Goal: Task Accomplishment & Management: Complete application form

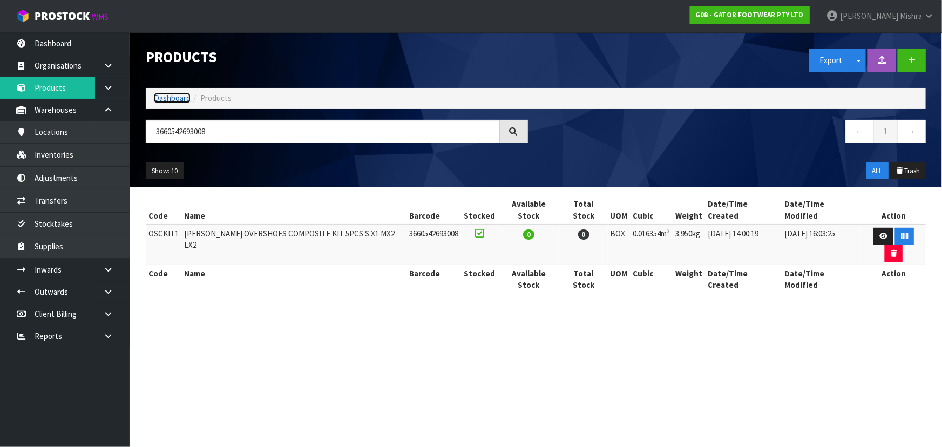
click at [173, 98] on link "Dashboard" at bounding box center [172, 98] width 37 height 10
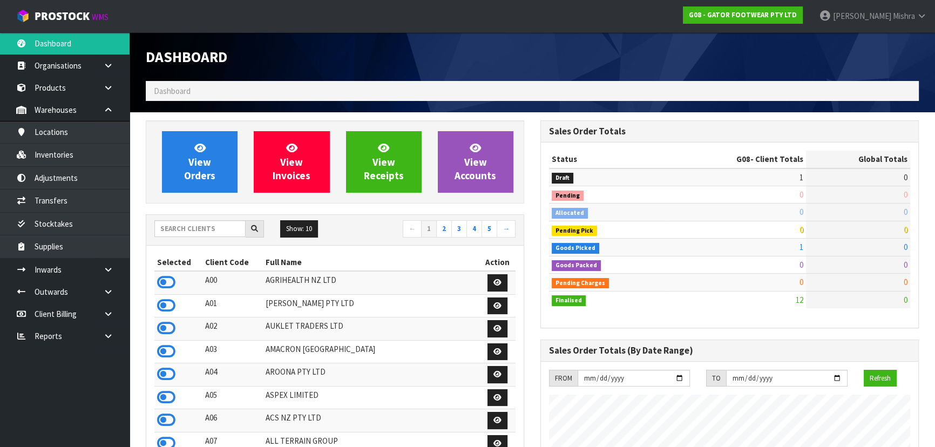
scroll to position [734, 394]
click at [207, 224] on input "text" at bounding box center [199, 228] width 91 height 17
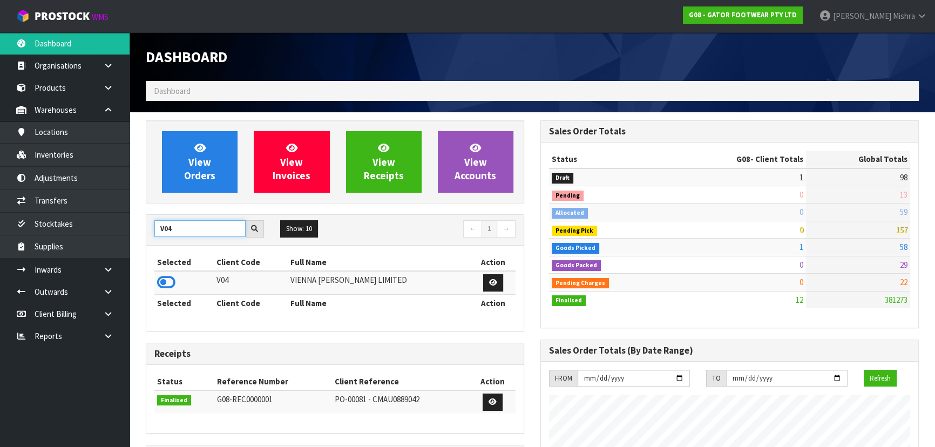
type input "V04"
click at [173, 293] on td at bounding box center [183, 282] width 59 height 23
click at [173, 288] on icon at bounding box center [166, 282] width 18 height 16
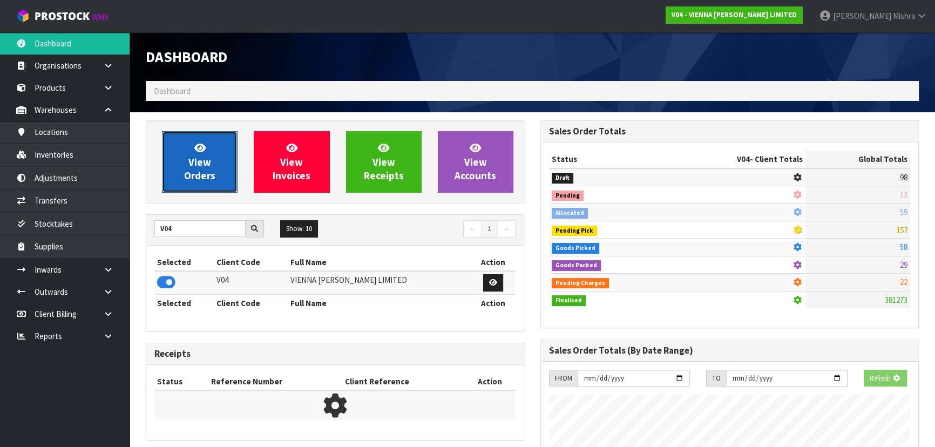
scroll to position [851, 394]
click at [210, 148] on link "View Orders" at bounding box center [200, 162] width 76 height 62
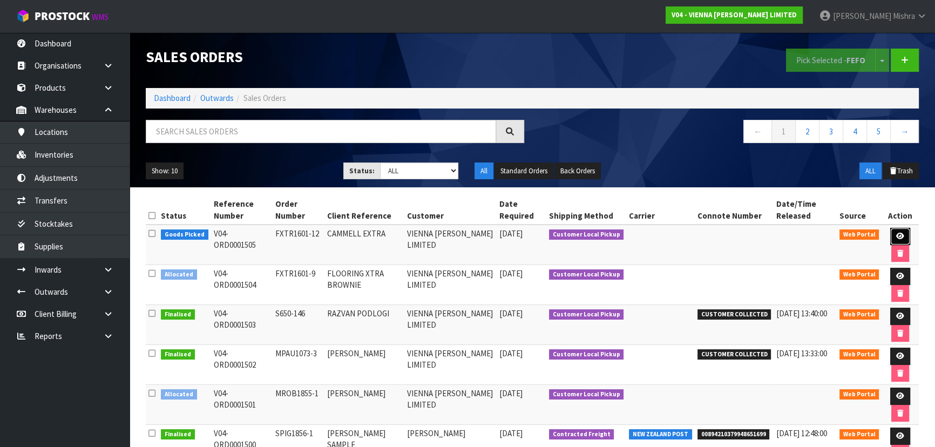
click at [899, 236] on icon at bounding box center [900, 236] width 8 height 7
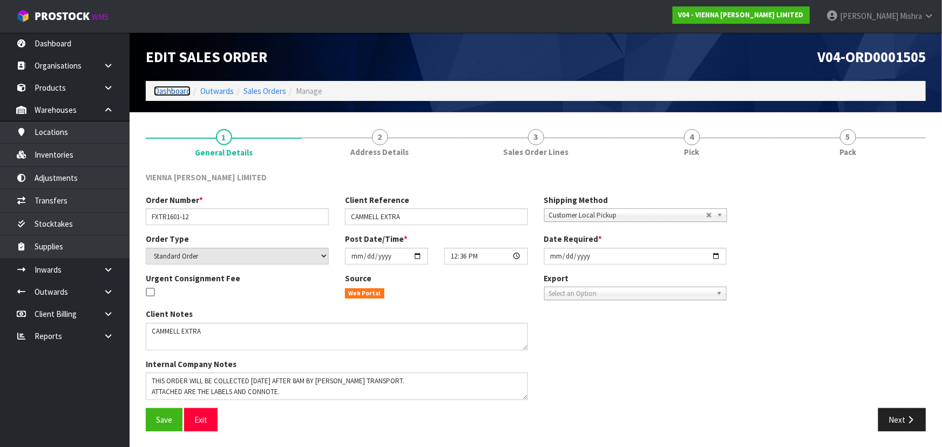
click at [165, 92] on link "Dashboard" at bounding box center [172, 91] width 37 height 10
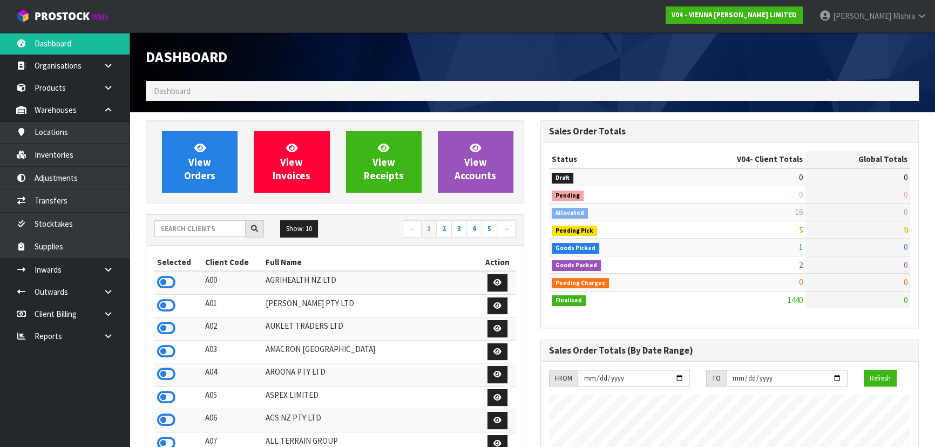
scroll to position [851, 394]
click at [189, 232] on input "text" at bounding box center [199, 228] width 91 height 17
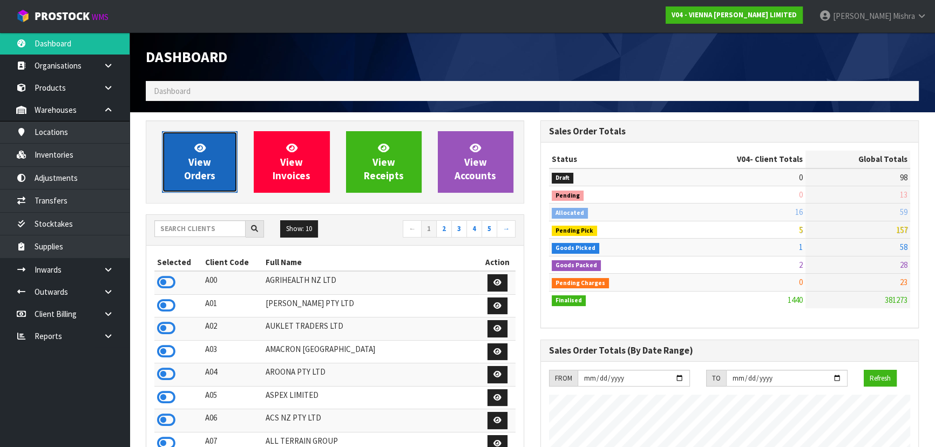
click at [176, 189] on link "View Orders" at bounding box center [200, 162] width 76 height 62
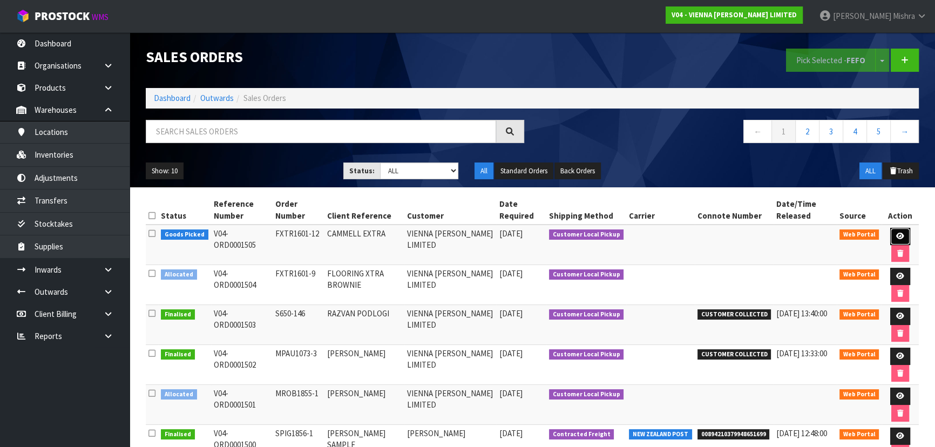
click at [896, 235] on icon at bounding box center [900, 236] width 8 height 7
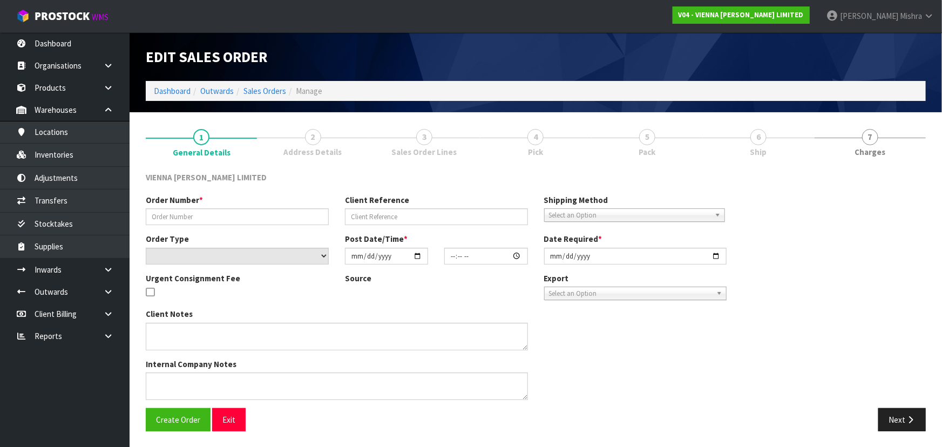
type input "FXTR1601-12"
type input "CAMMELL EXTRA"
select select "number:0"
type input "[DATE]"
type input "12:36:00.000"
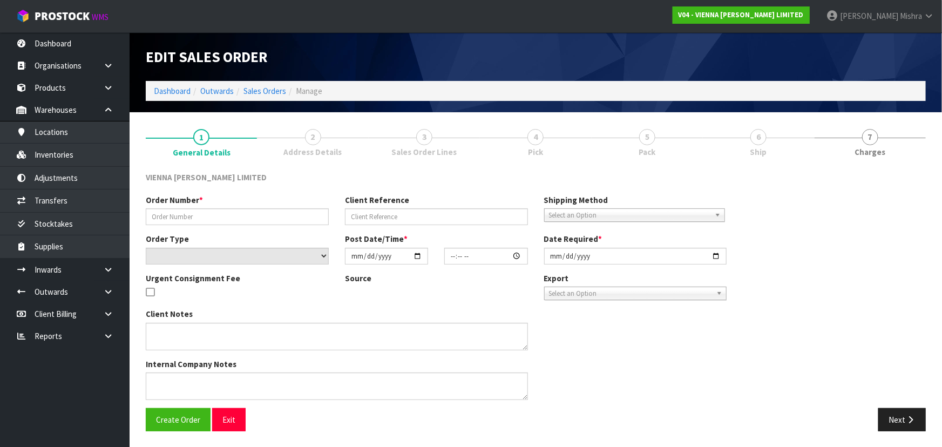
type input "[DATE]"
type textarea "CAMMELL EXTRA"
type textarea "THIS ORDER WILL BE COLLECTED [DATE] AFTER 8AM BY [PERSON_NAME] TRANSPORT. ATTAC…"
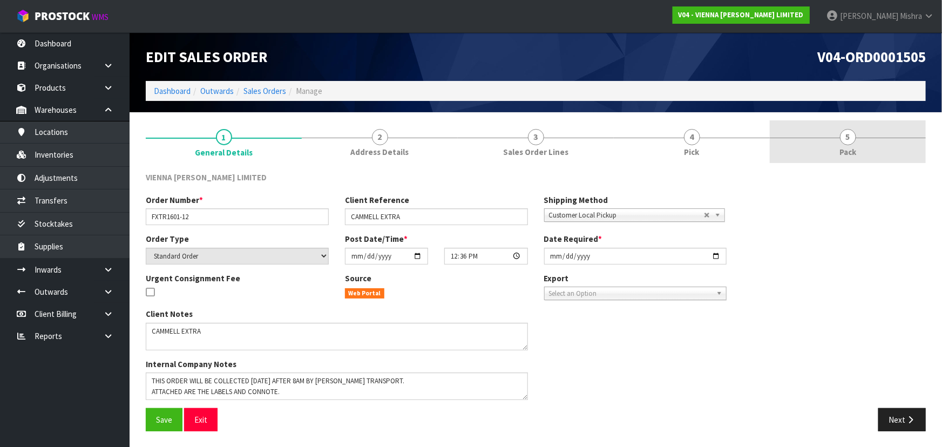
click at [833, 140] on link "5 Pack" at bounding box center [848, 141] width 156 height 43
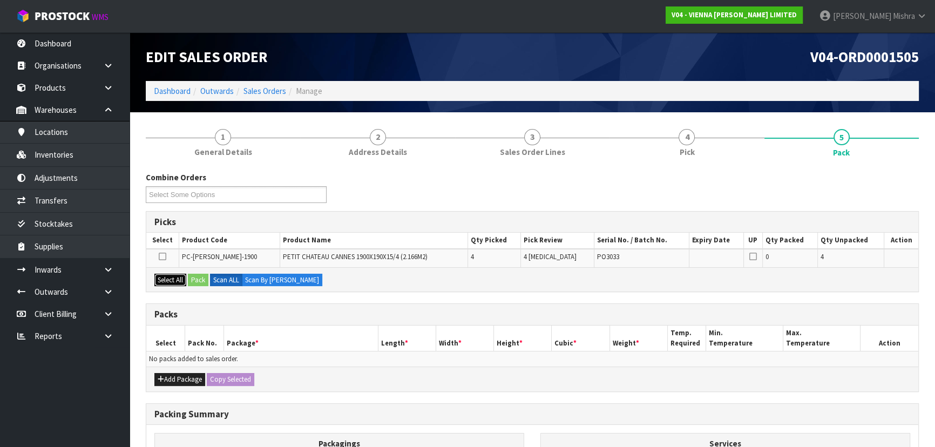
click at [173, 279] on button "Select All" at bounding box center [170, 280] width 32 height 13
click at [194, 279] on button "Pack" at bounding box center [198, 280] width 21 height 13
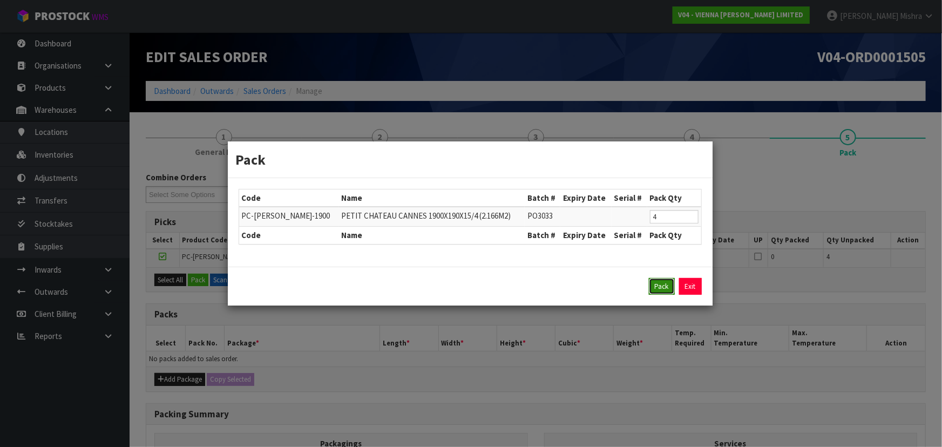
click at [670, 286] on button "Pack" at bounding box center [662, 286] width 26 height 17
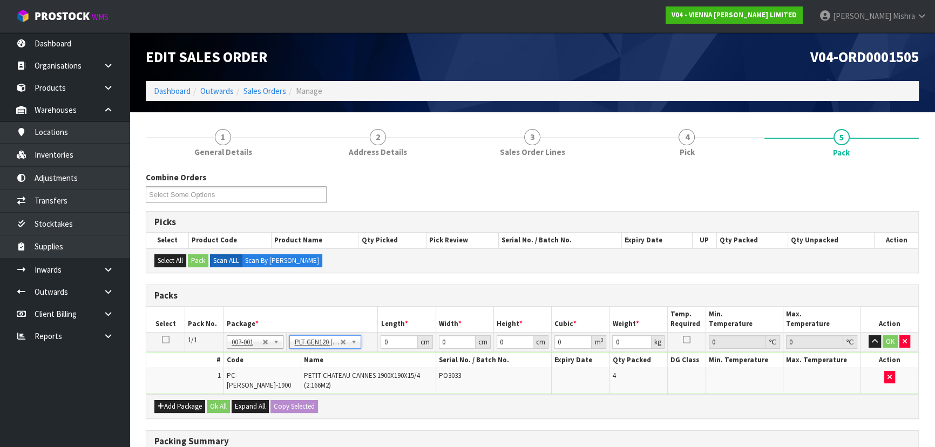
type input "120"
type input "100"
type input "88"
drag, startPoint x: 399, startPoint y: 344, endPoint x: 338, endPoint y: 351, distance: 61.5
click at [338, 351] on tbody "1/1 NONE 007-001 007-002 007-004 007-009 007-013 007-014 007-015 007-017 007-01…" at bounding box center [532, 363] width 772 height 62
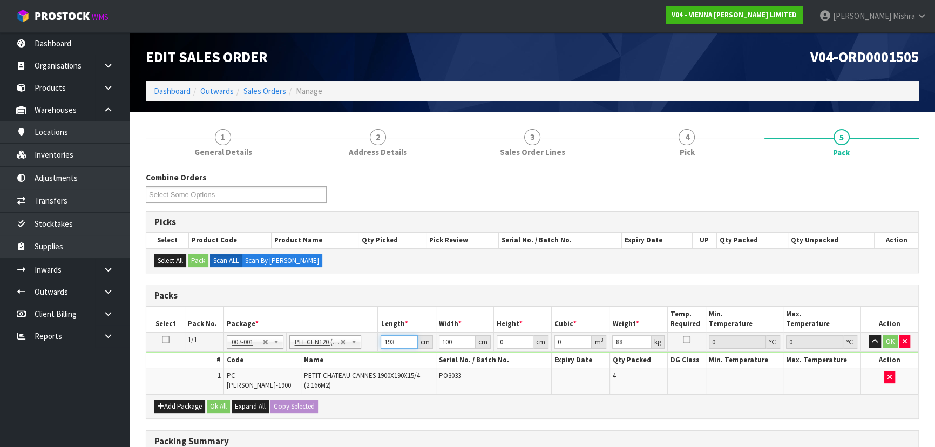
type input "193"
type input "140"
type input "2"
type input "0.05404"
type input "25"
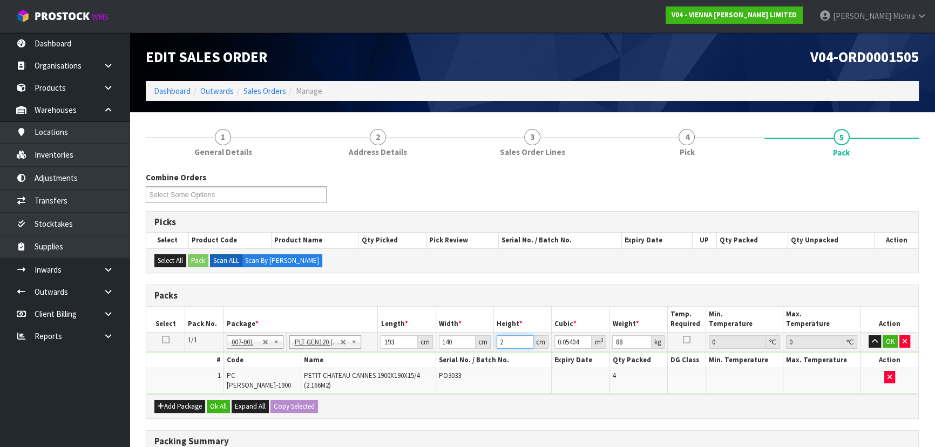
type input "0.6755"
type input "25"
click at [212, 407] on button "Ok All" at bounding box center [218, 406] width 23 height 13
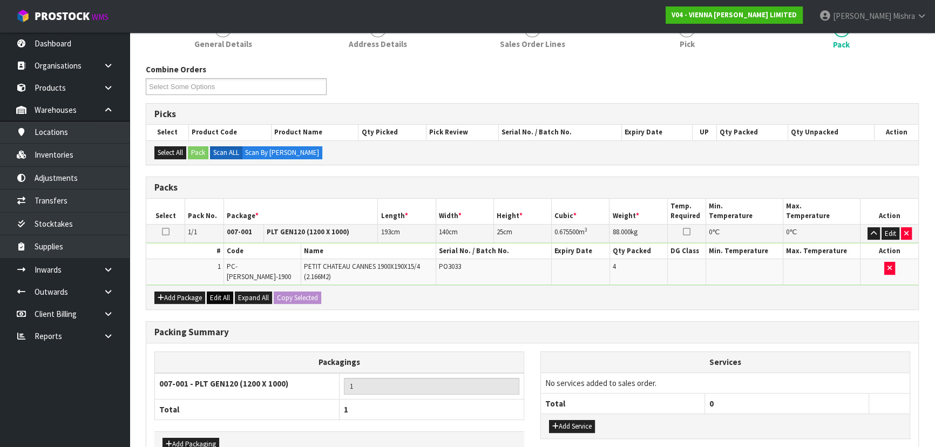
scroll to position [173, 0]
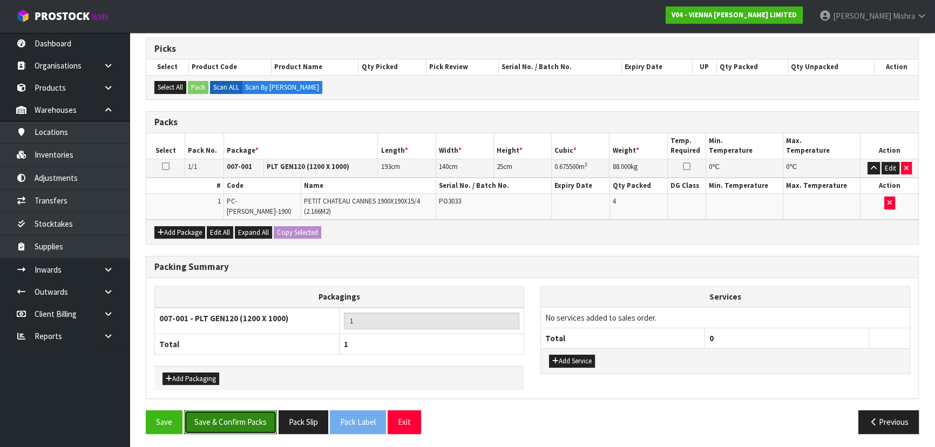
click at [213, 415] on button "Save & Confirm Packs" at bounding box center [230, 421] width 93 height 23
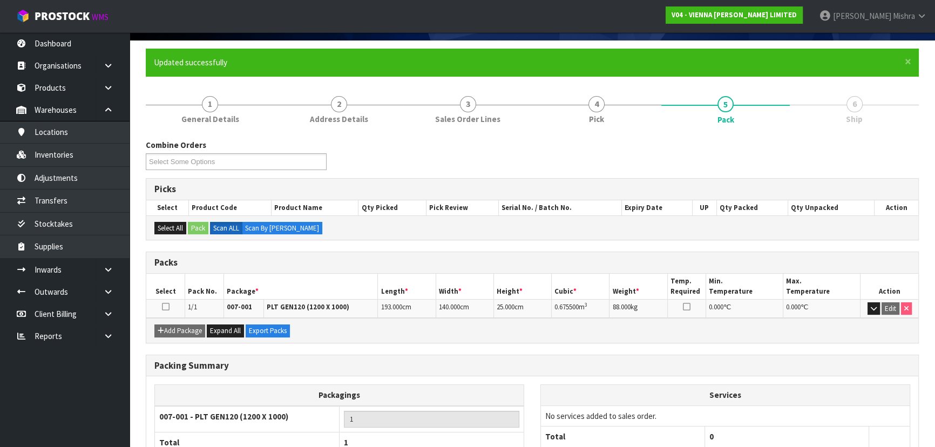
scroll to position [146, 0]
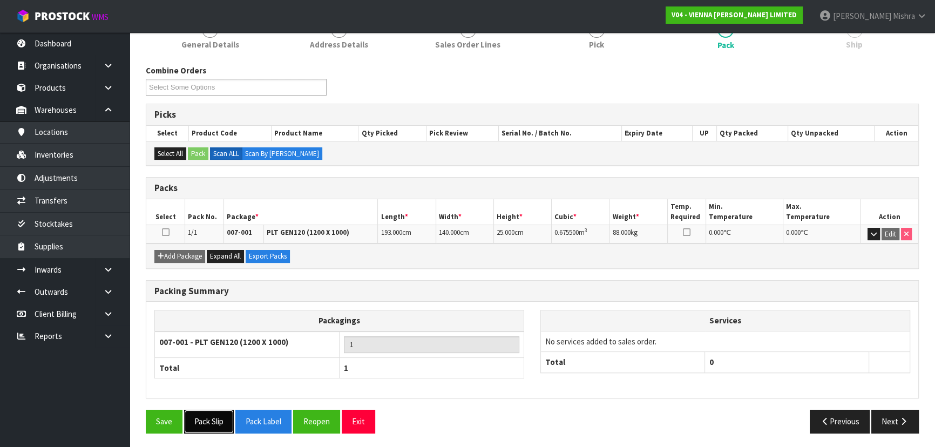
click at [202, 423] on button "Pack Slip" at bounding box center [209, 421] width 50 height 23
click at [202, 420] on button "Pack Slip" at bounding box center [209, 421] width 50 height 23
click at [902, 414] on button "Next" at bounding box center [895, 421] width 48 height 23
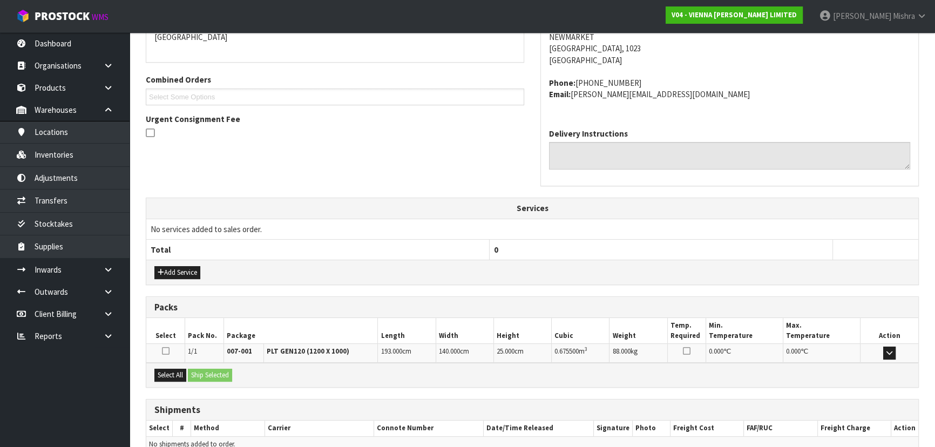
scroll to position [294, 0]
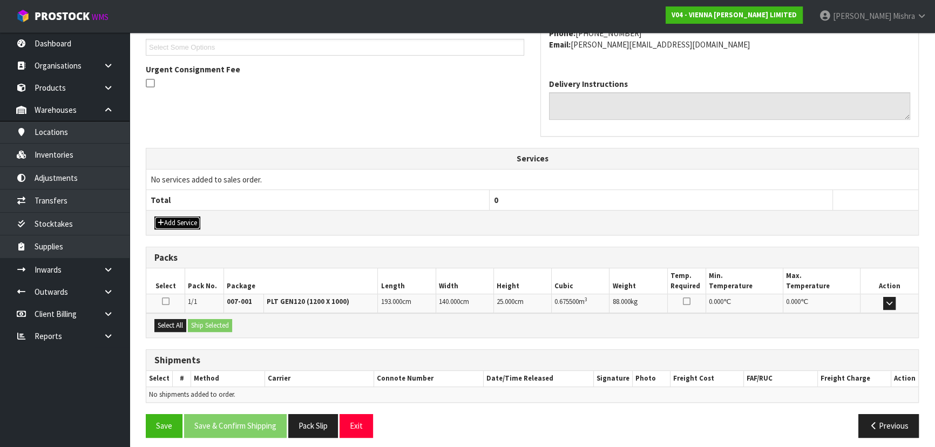
click at [169, 223] on button "Add Service" at bounding box center [177, 223] width 46 height 13
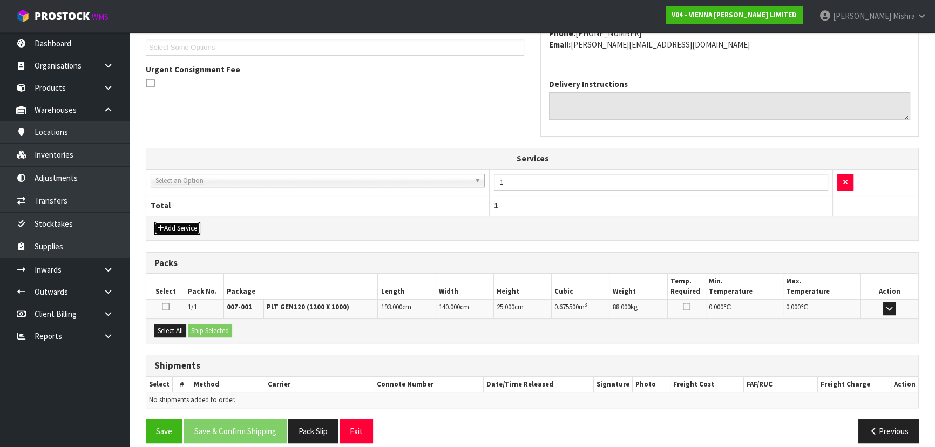
click at [169, 223] on button "Add Service" at bounding box center [177, 228] width 46 height 13
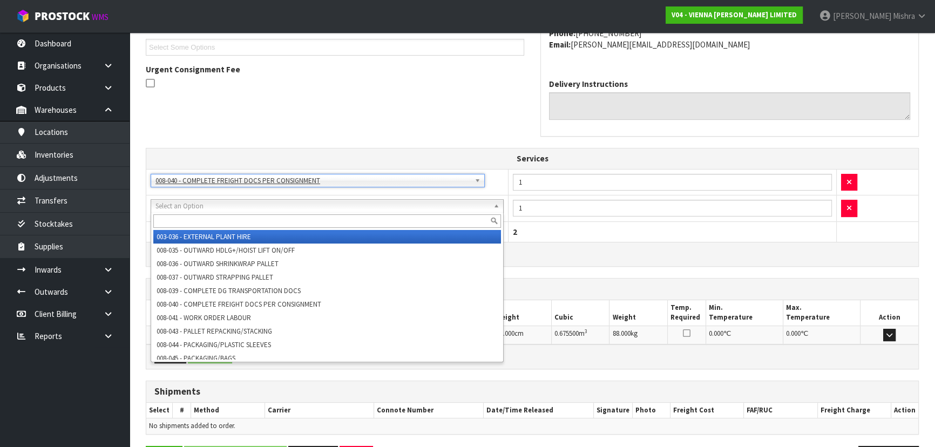
click at [242, 227] on input "text" at bounding box center [327, 220] width 348 height 13
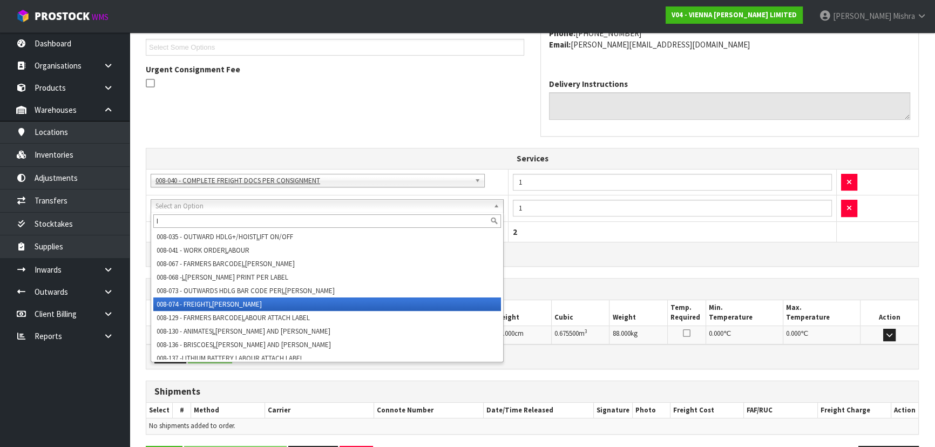
type input "l"
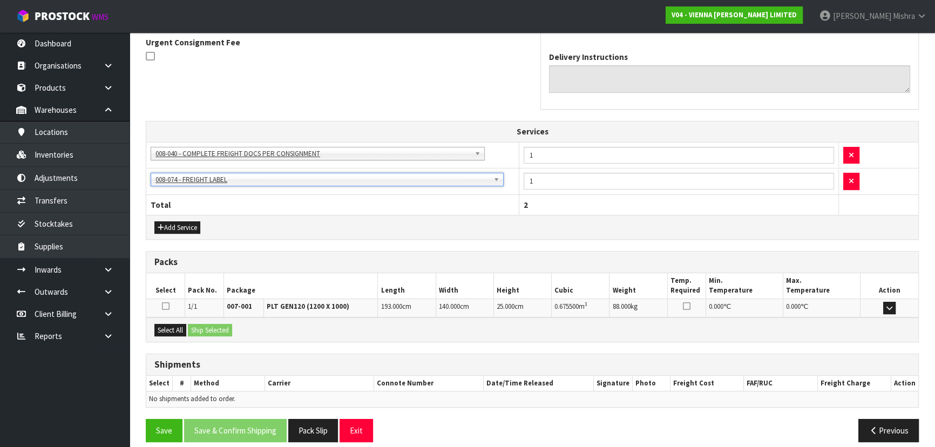
scroll to position [330, 0]
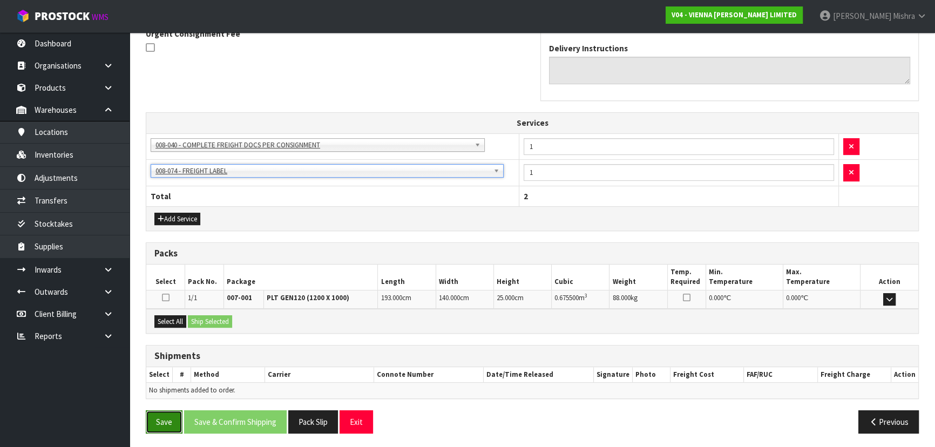
click at [165, 418] on button "Save" at bounding box center [164, 421] width 37 height 23
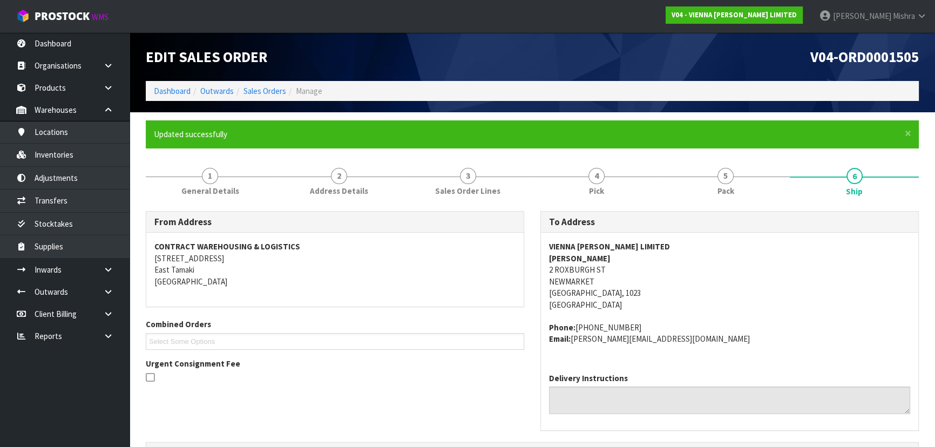
click at [724, 351] on div "VIENNA [PERSON_NAME] LIMITED [PERSON_NAME] [STREET_ADDRESS] Phone: [PHONE_NUMBE…" at bounding box center [729, 298] width 377 height 131
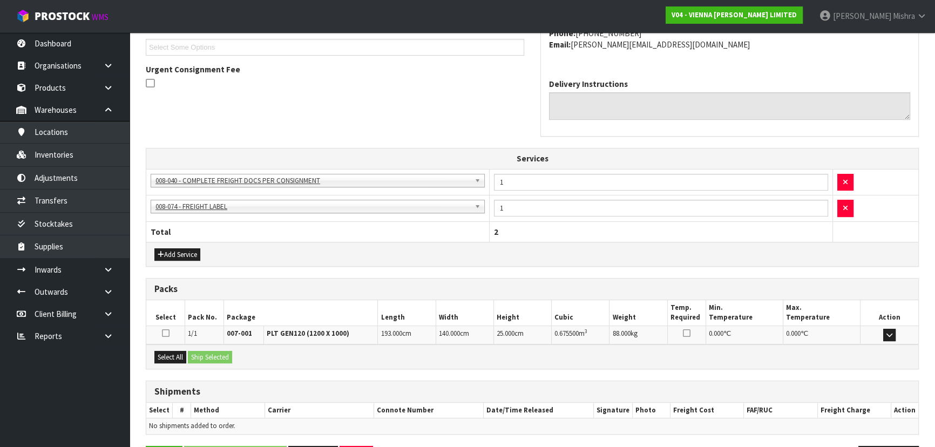
scroll to position [330, 0]
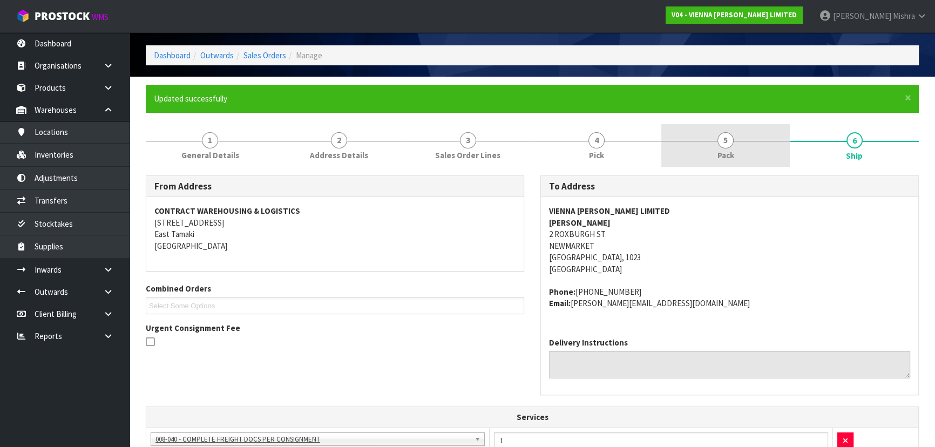
click at [702, 146] on link "5 Pack" at bounding box center [725, 145] width 129 height 43
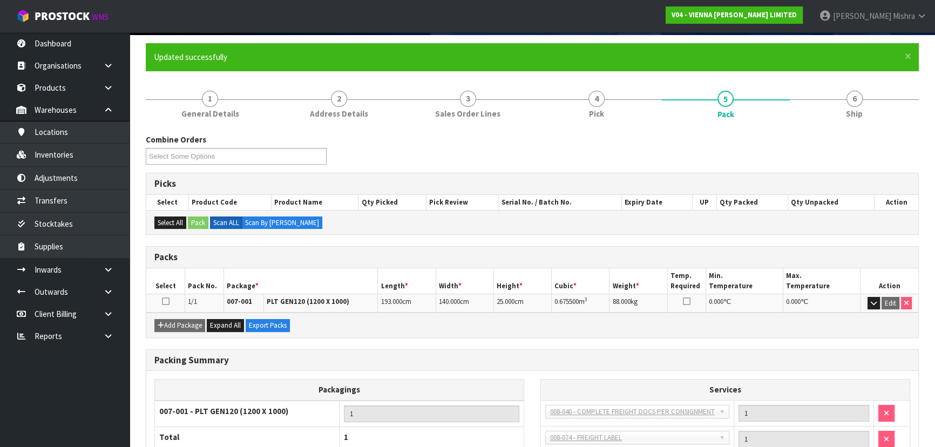
scroll to position [172, 0]
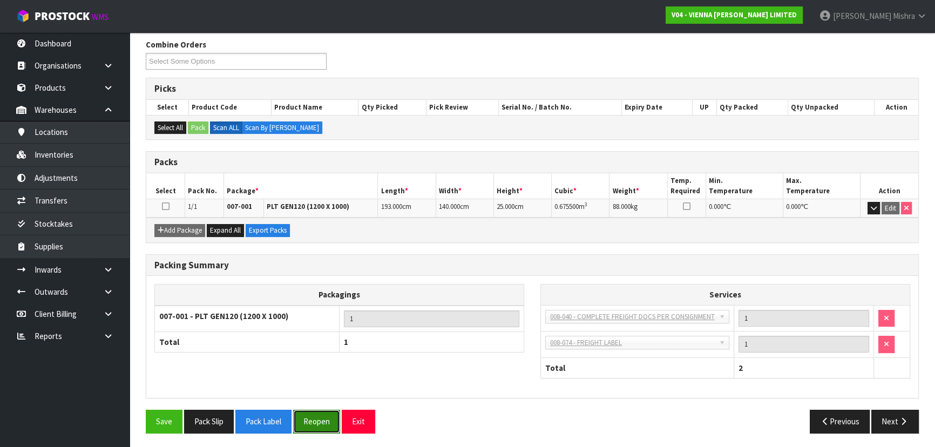
click at [325, 424] on button "Reopen" at bounding box center [316, 421] width 47 height 23
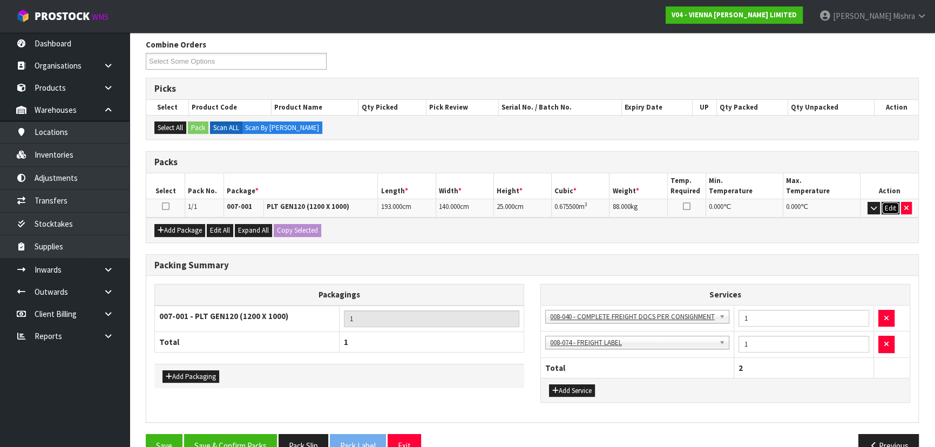
click at [885, 207] on button "Edit" at bounding box center [891, 208] width 18 height 13
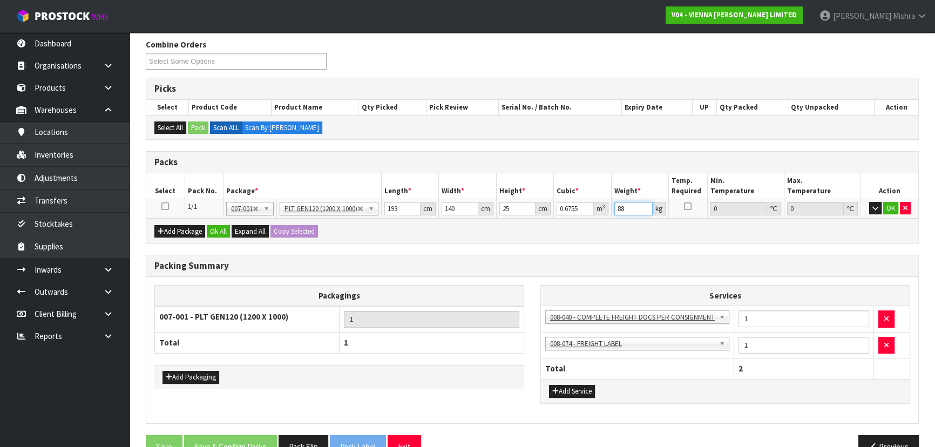
drag, startPoint x: 628, startPoint y: 208, endPoint x: 561, endPoint y: 208, distance: 67.0
click at [561, 208] on tr "1/1 NONE 007-001 007-002 007-004 007-009 007-013 007-014 007-015 007-017 007-01…" at bounding box center [532, 208] width 772 height 19
type input "109"
click at [220, 226] on button "Ok All" at bounding box center [218, 231] width 23 height 13
click at [215, 218] on td "1/1" at bounding box center [204, 208] width 38 height 19
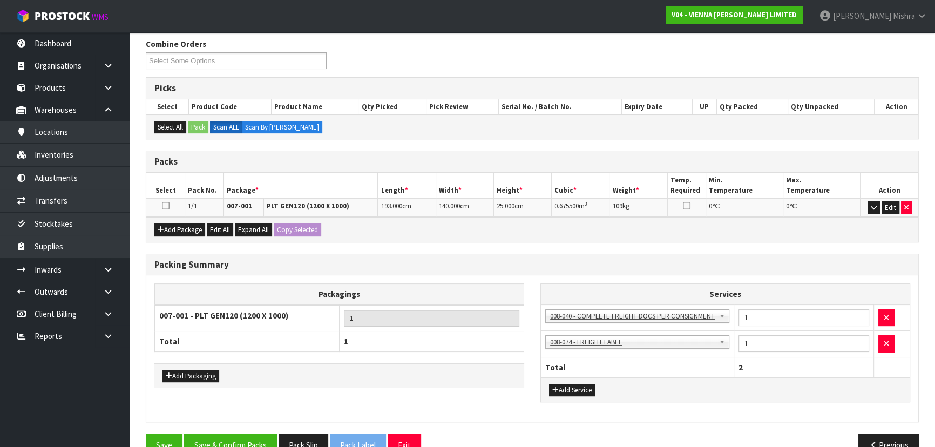
scroll to position [196, 0]
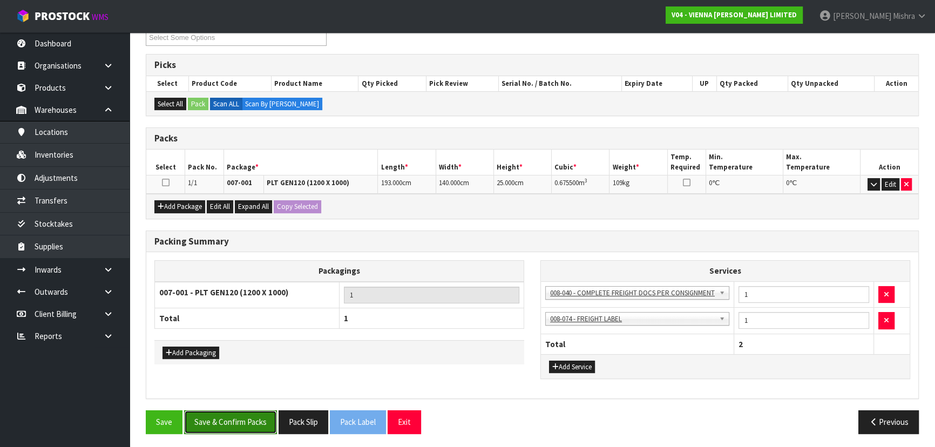
click at [245, 426] on button "Save & Confirm Packs" at bounding box center [230, 421] width 93 height 23
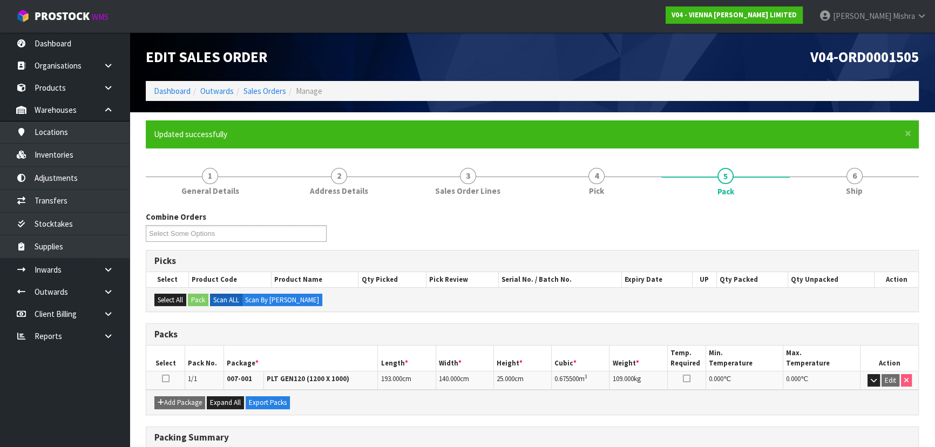
scroll to position [172, 0]
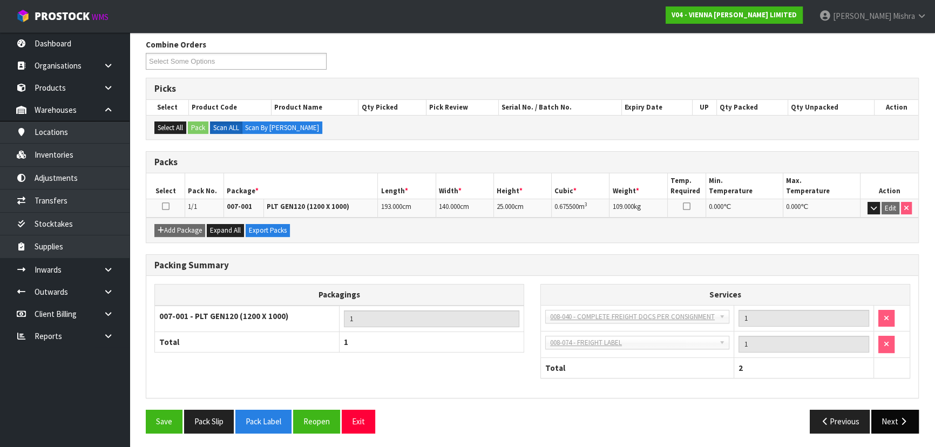
click at [890, 421] on button "Next" at bounding box center [895, 421] width 48 height 23
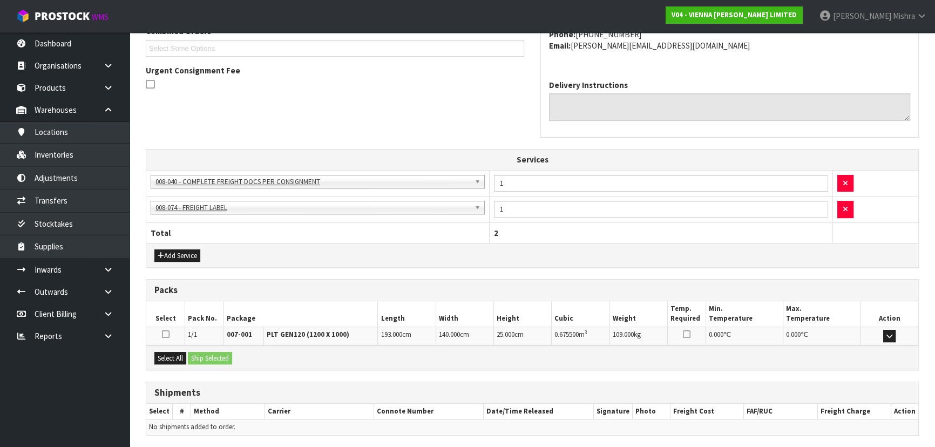
scroll to position [330, 0]
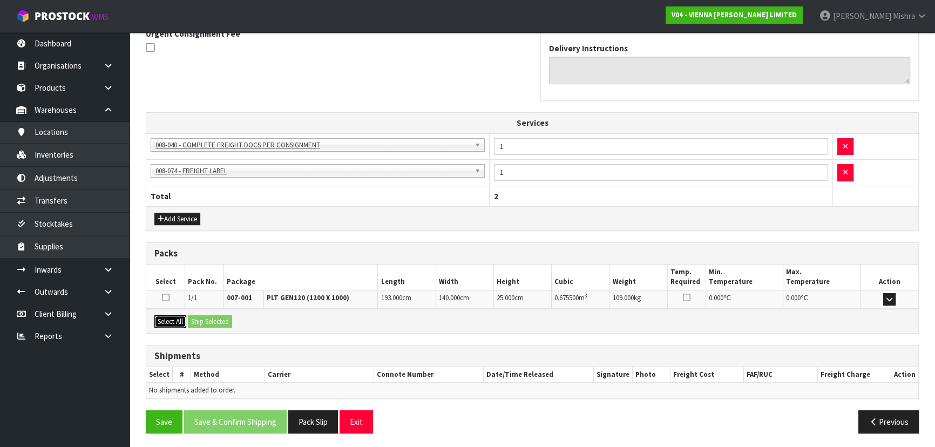
click at [176, 319] on button "Select All" at bounding box center [170, 321] width 32 height 13
click at [213, 319] on button "Ship Selected" at bounding box center [210, 321] width 44 height 13
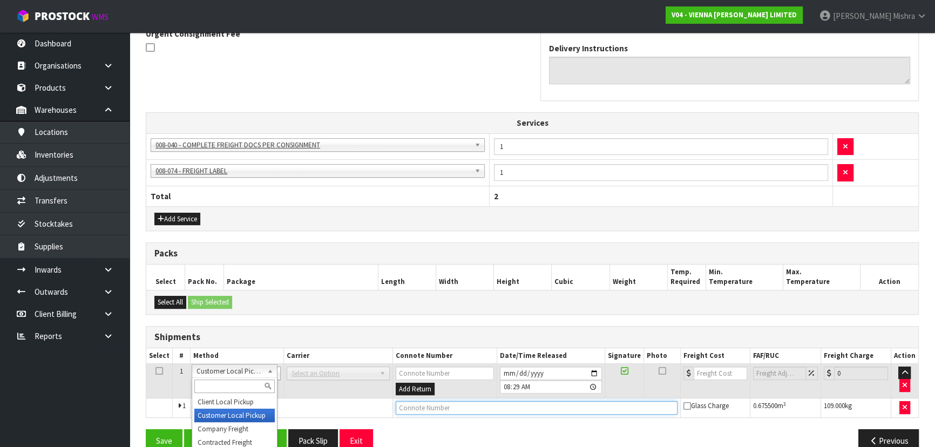
click at [450, 403] on input "text" at bounding box center [537, 407] width 282 height 13
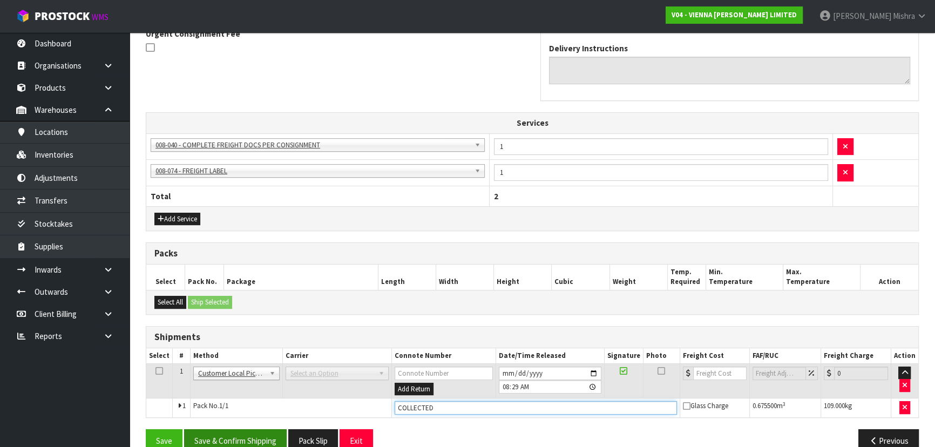
type input "COLLECTED"
click at [236, 429] on button "Save & Confirm Shipping" at bounding box center [235, 440] width 103 height 23
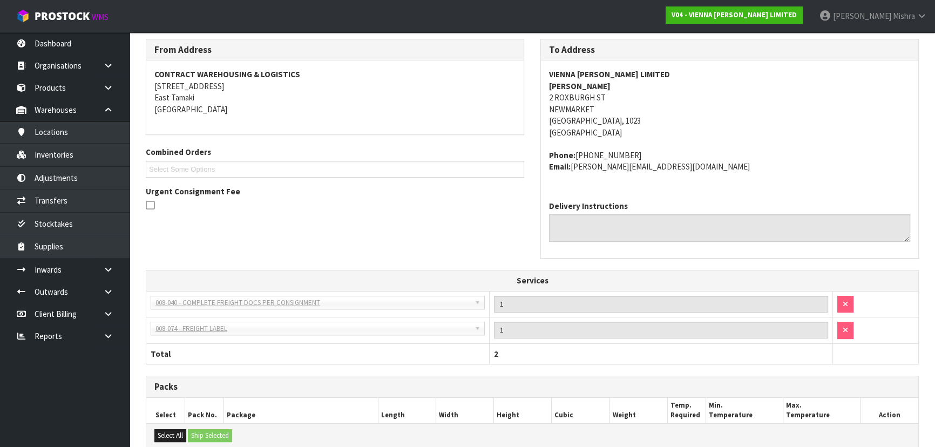
scroll to position [28, 0]
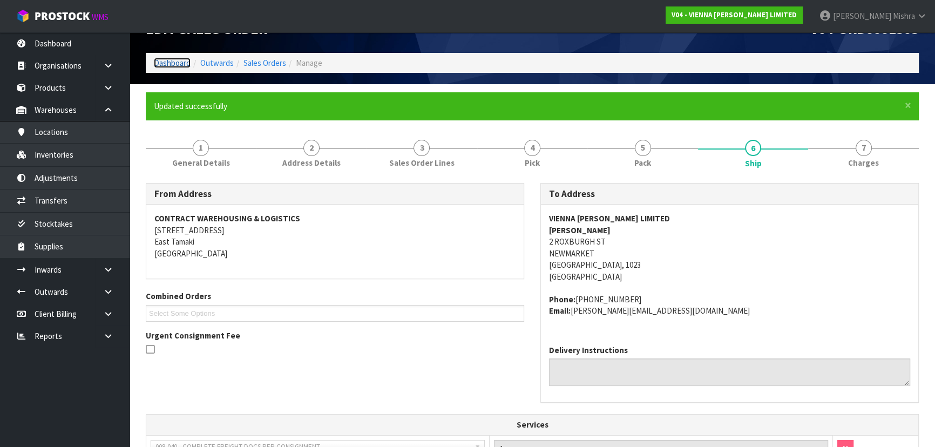
click at [178, 65] on link "Dashboard" at bounding box center [172, 63] width 37 height 10
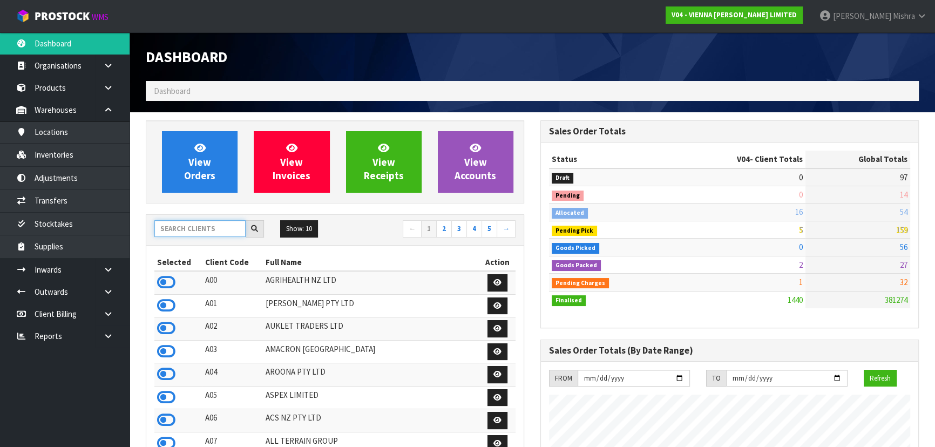
click at [198, 231] on input "text" at bounding box center [199, 228] width 91 height 17
type input "13"
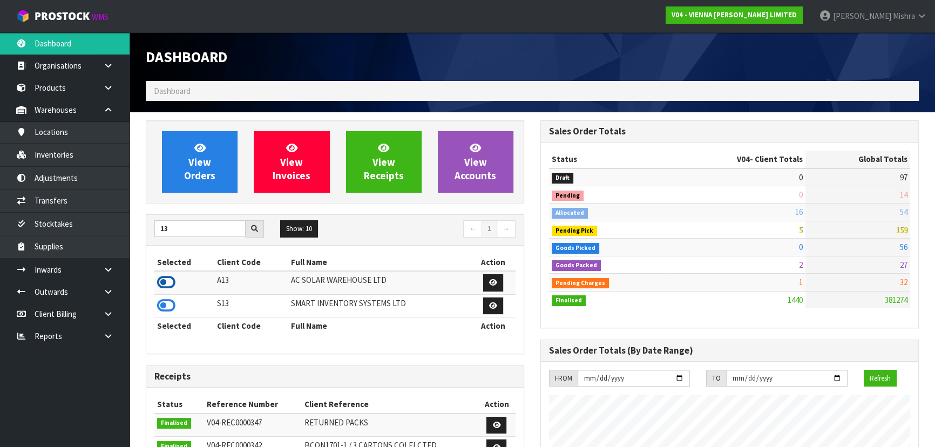
click at [167, 279] on icon at bounding box center [166, 282] width 18 height 16
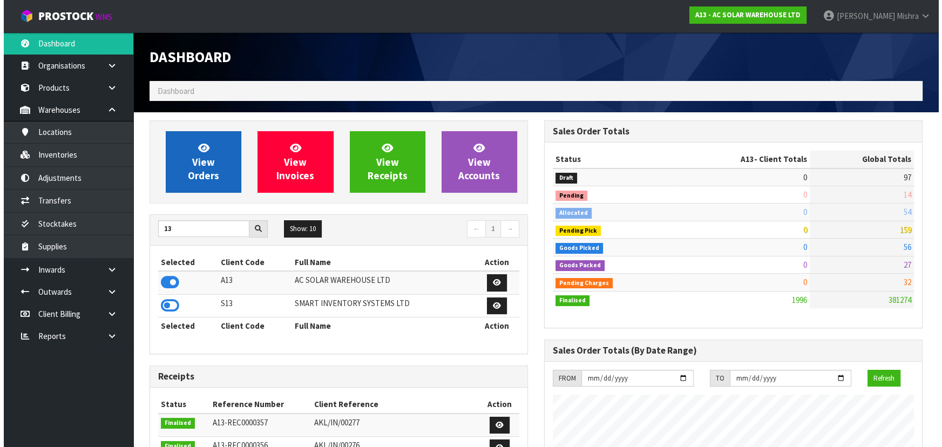
scroll to position [874, 394]
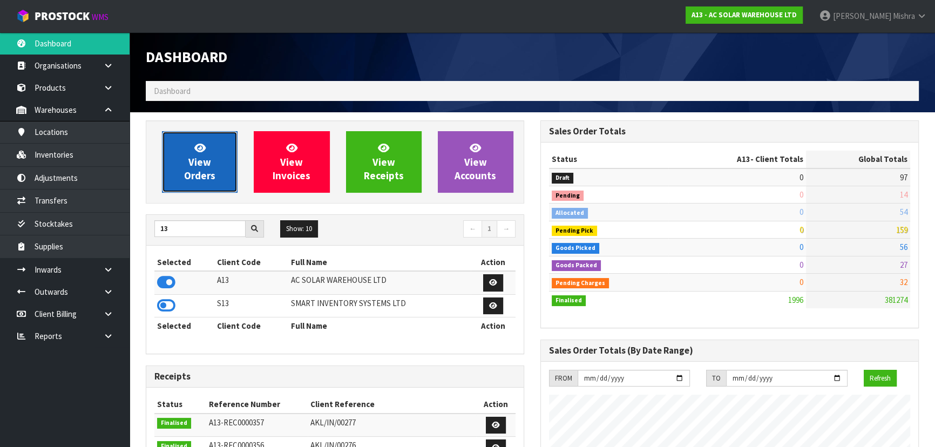
click at [184, 167] on link "View Orders" at bounding box center [200, 162] width 76 height 62
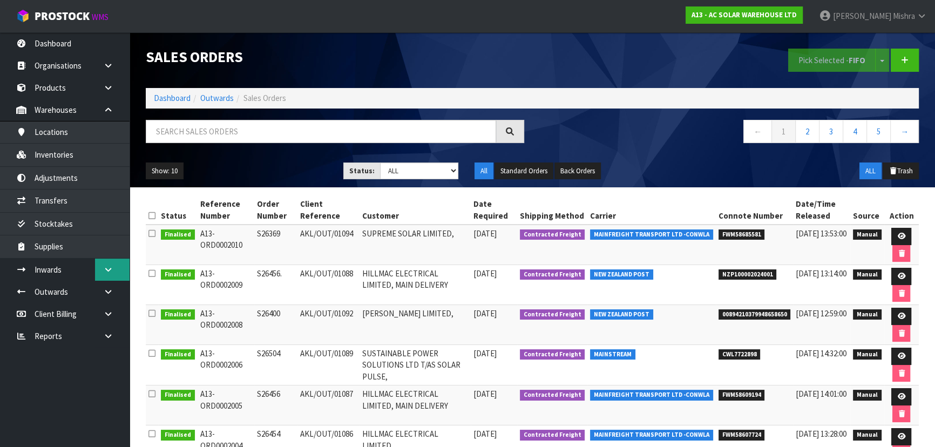
click at [104, 269] on icon at bounding box center [108, 270] width 10 height 8
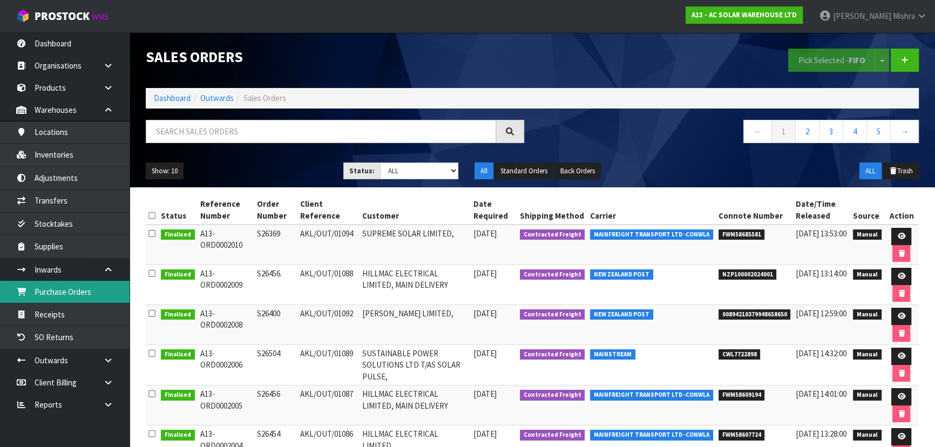
click at [87, 295] on link "Purchase Orders" at bounding box center [65, 292] width 130 height 22
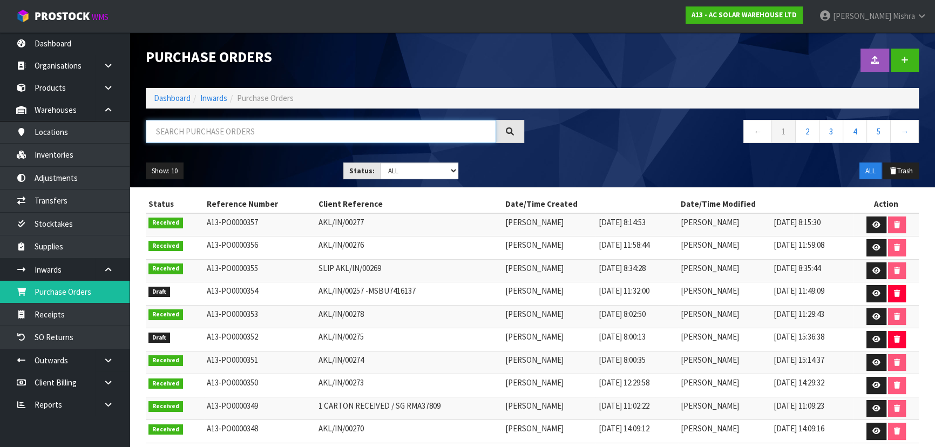
click at [300, 134] on input "text" at bounding box center [321, 131] width 350 height 23
paste input "AKL/IN/00279"
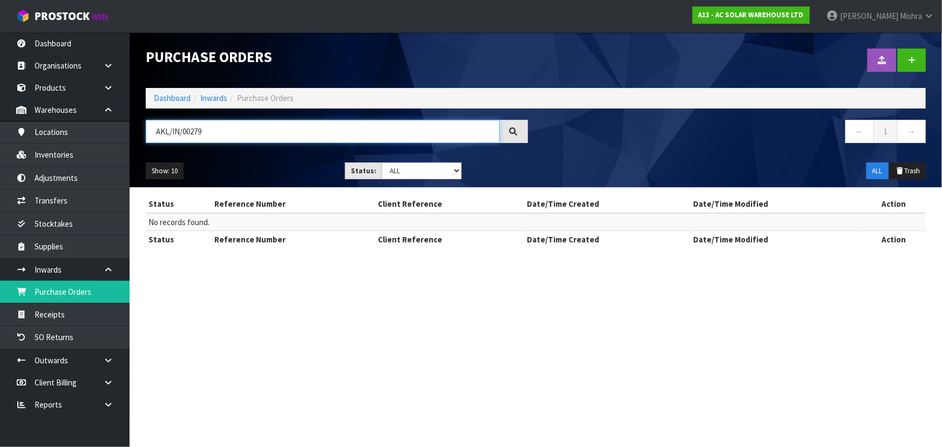
type input "AKL/IN/00279"
drag, startPoint x: 433, startPoint y: 168, endPoint x: 423, endPoint y: 177, distance: 13.0
click at [433, 168] on select "Draft Pending Received Cancelled ALL" at bounding box center [422, 171] width 80 height 17
select select "string:0"
click at [382, 163] on select "Draft Pending Received Cancelled ALL" at bounding box center [422, 171] width 80 height 17
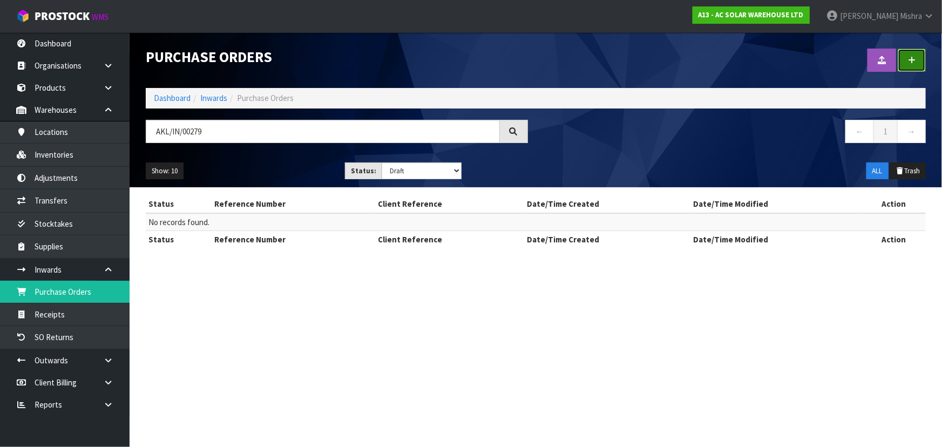
click at [915, 60] on icon at bounding box center [912, 60] width 8 height 8
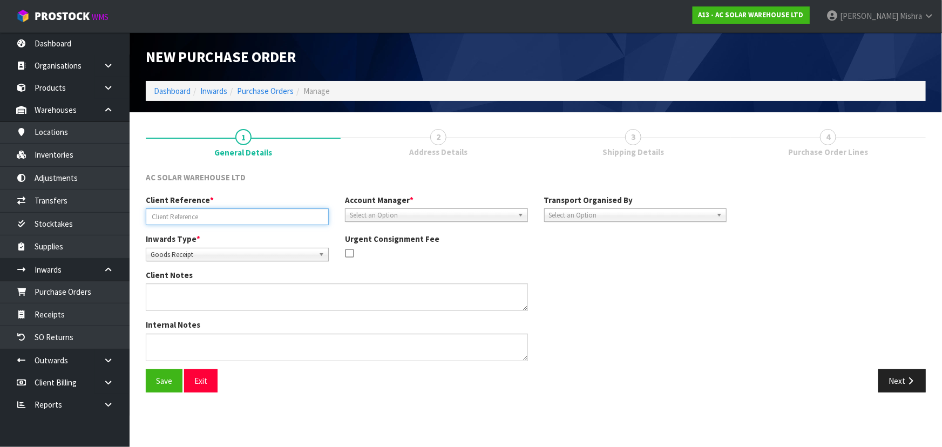
click at [238, 215] on input "text" at bounding box center [237, 216] width 183 height 17
paste input "AKL/IN/00279"
type input "AKL/IN/00279"
click at [421, 213] on span "Select an Option" at bounding box center [432, 215] width 164 height 13
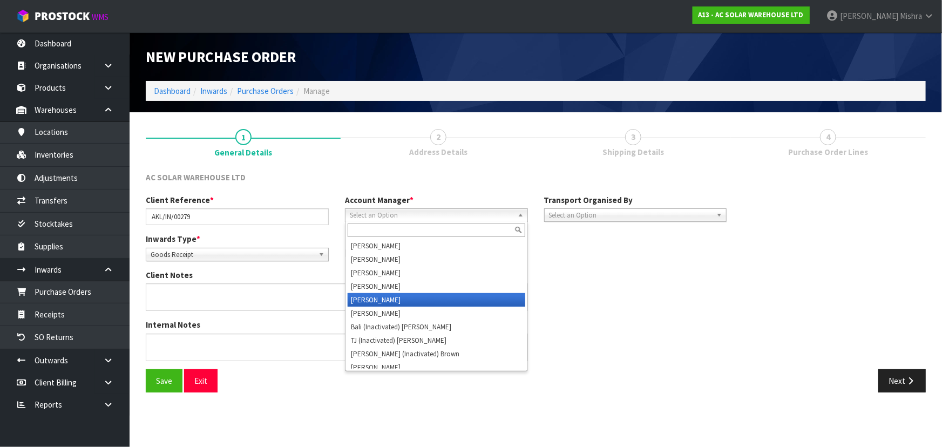
click at [413, 302] on li "[PERSON_NAME]" at bounding box center [437, 299] width 178 height 13
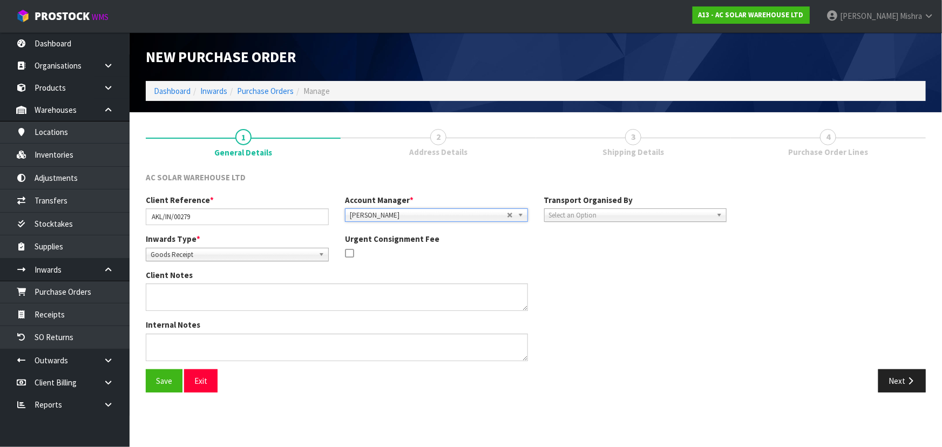
click at [564, 212] on span "Select an Option" at bounding box center [631, 215] width 164 height 13
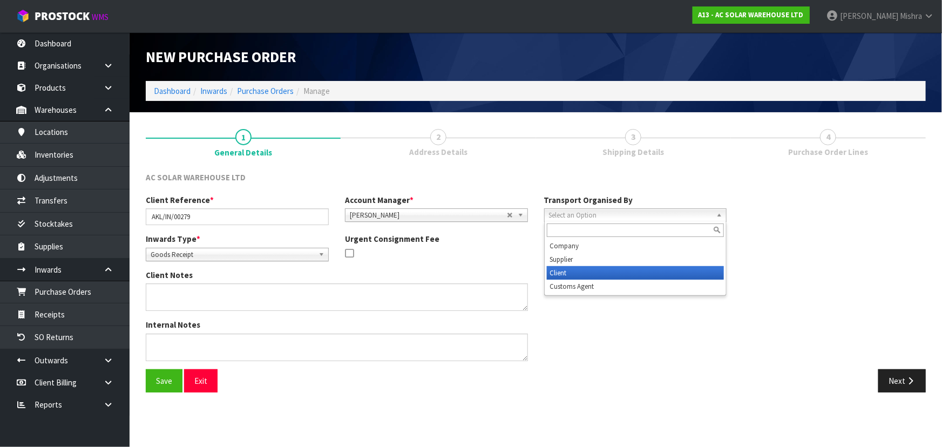
click at [560, 270] on li "Client" at bounding box center [636, 272] width 178 height 13
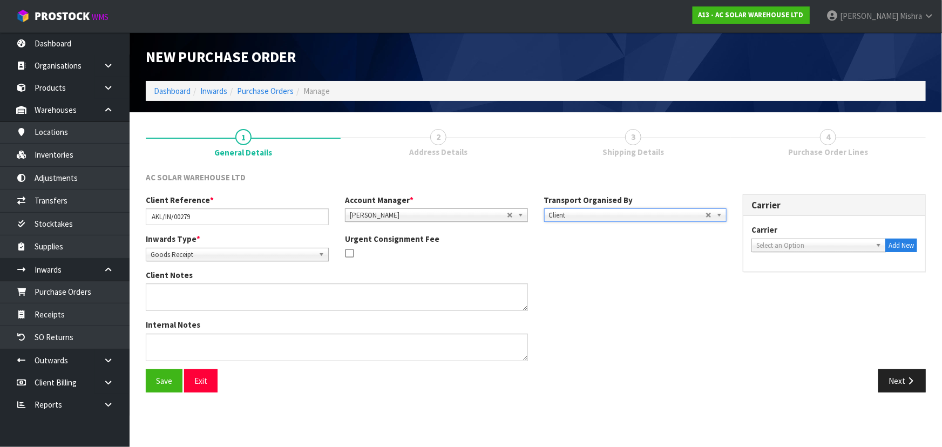
click at [823, 248] on span "Select an Option" at bounding box center [813, 245] width 115 height 13
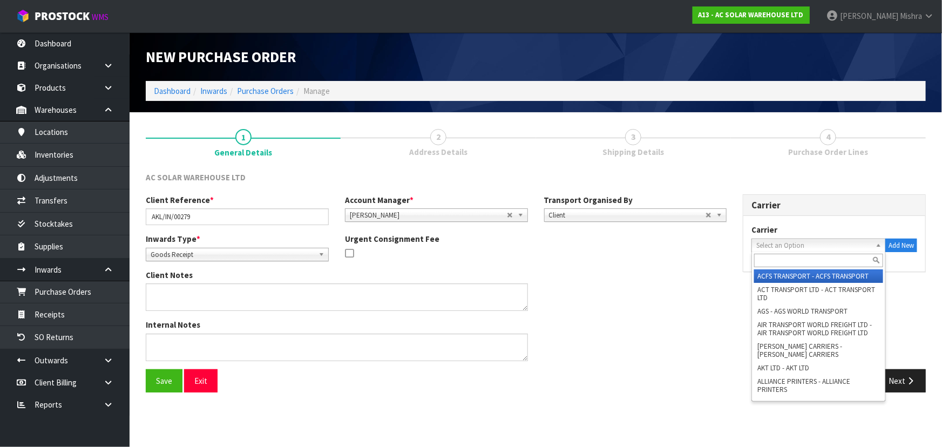
click at [799, 259] on input "text" at bounding box center [818, 260] width 129 height 13
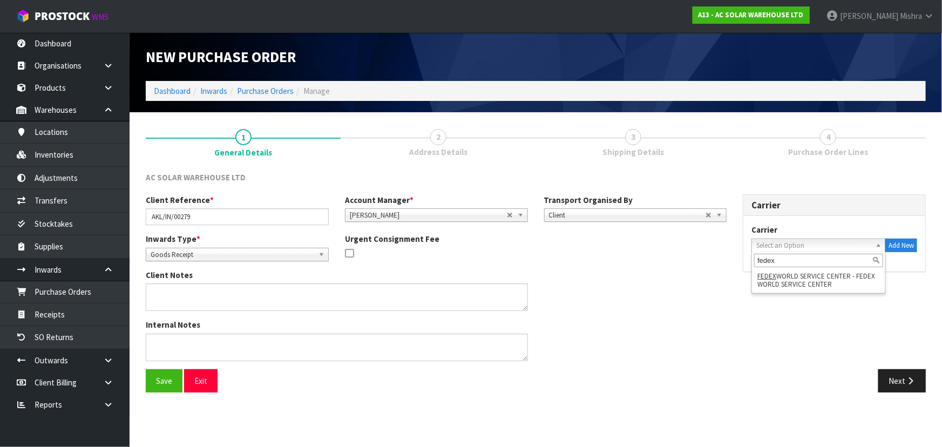
type input "fedex"
click at [788, 286] on li "FEDEX WORLD SERVICE CENTER - FEDEX WORLD SERVICE CENTER" at bounding box center [818, 280] width 129 height 22
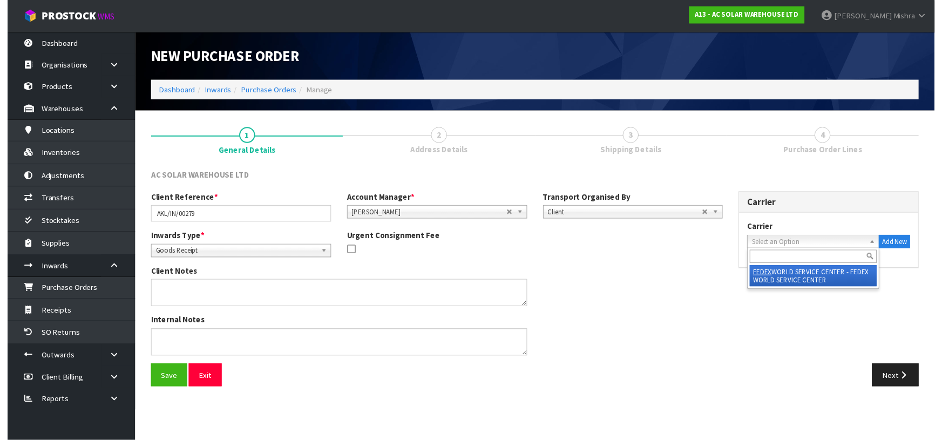
scroll to position [0, 24]
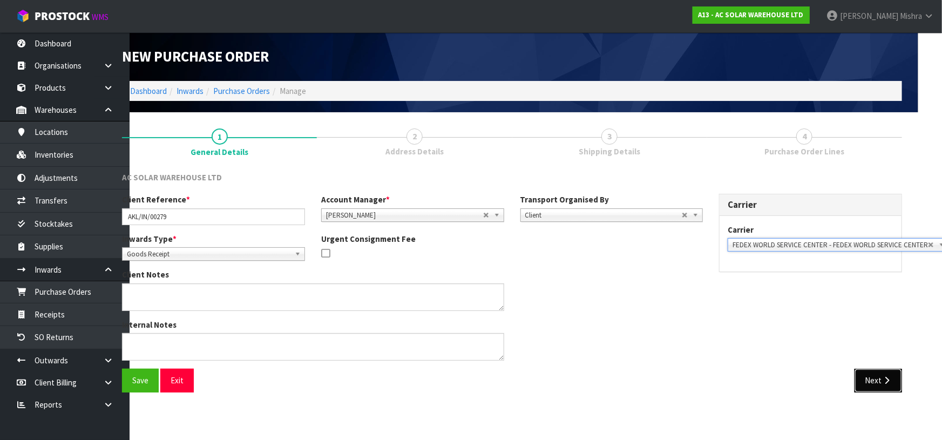
click at [864, 382] on button "Next" at bounding box center [879, 380] width 48 height 23
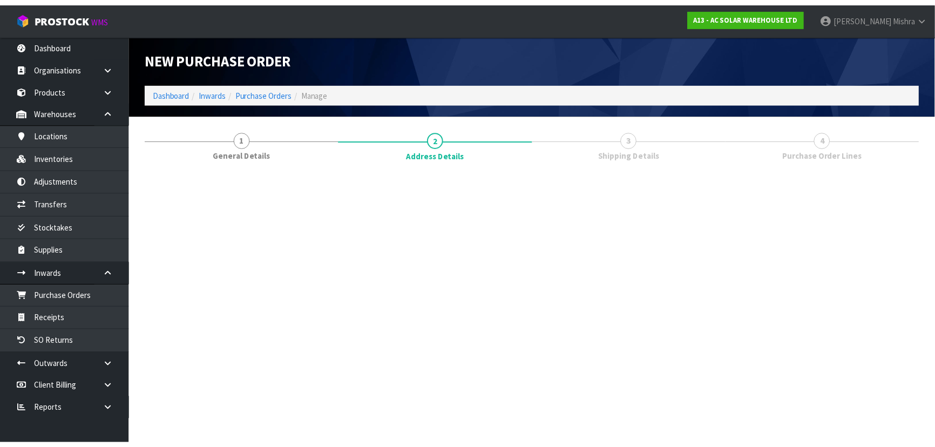
scroll to position [0, 0]
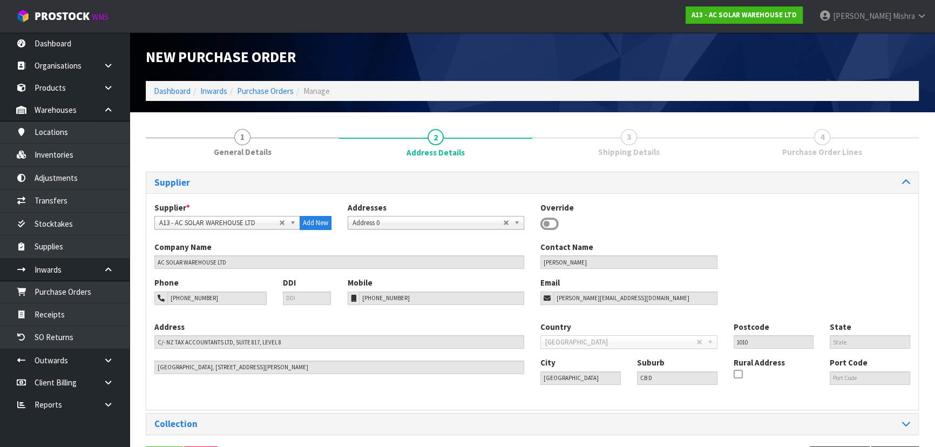
click at [632, 145] on link "3 Shipping Details" at bounding box center [628, 141] width 193 height 43
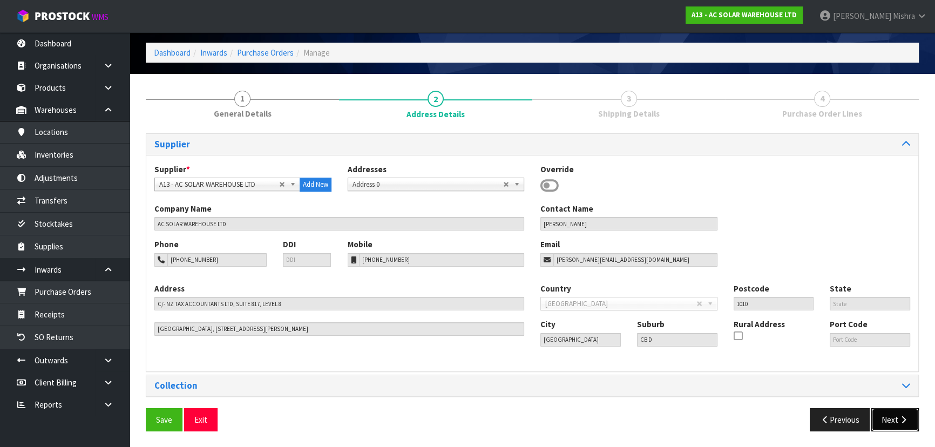
click at [893, 420] on button "Next" at bounding box center [895, 419] width 48 height 23
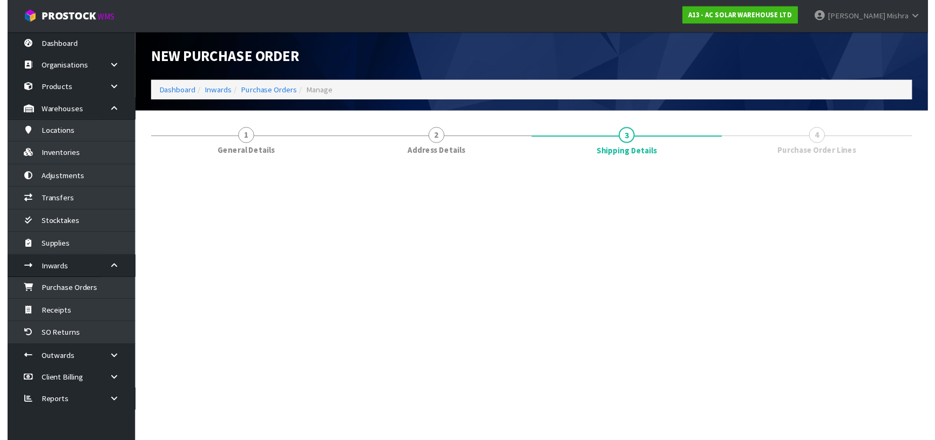
scroll to position [0, 0]
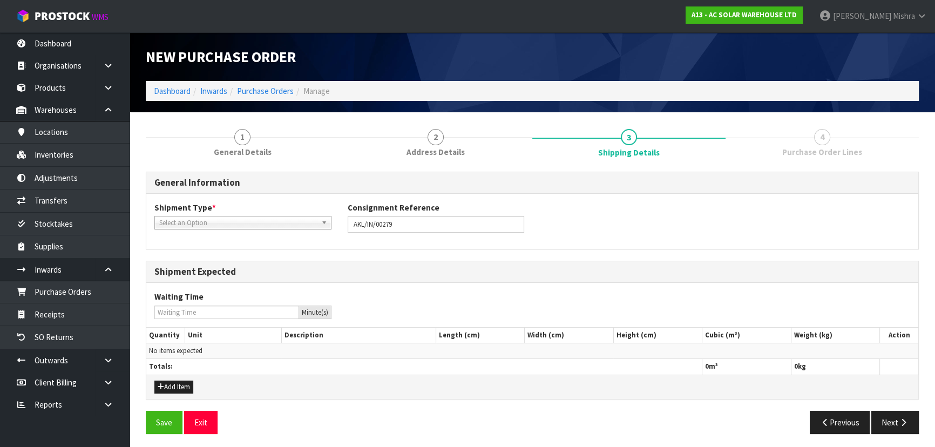
click at [310, 225] on span "Select an Option" at bounding box center [238, 223] width 158 height 13
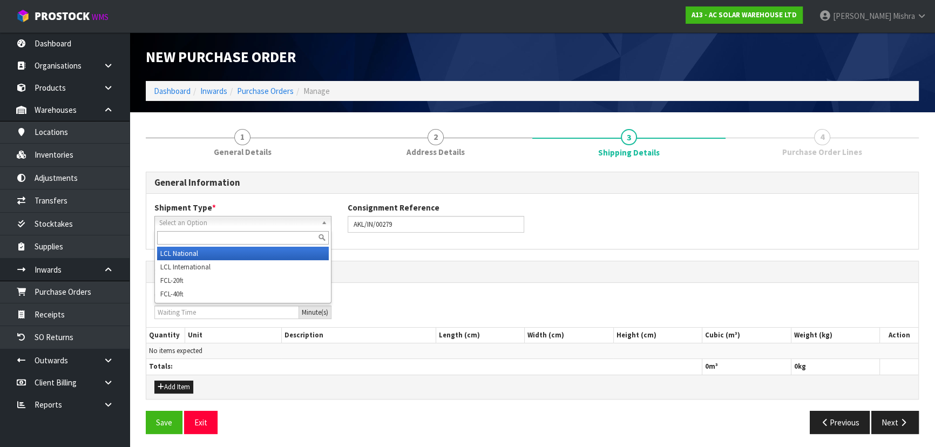
click at [290, 248] on li "LCL National" at bounding box center [243, 253] width 172 height 13
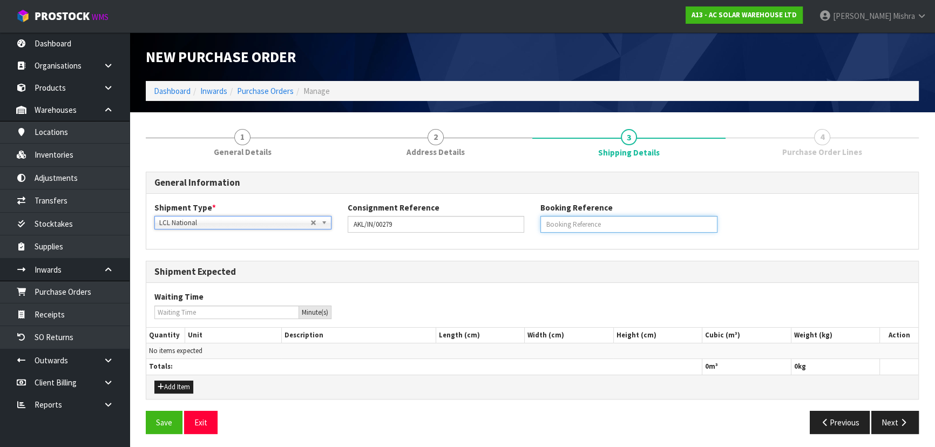
click at [586, 227] on input "text" at bounding box center [628, 224] width 177 height 17
click at [736, 192] on div "General Information" at bounding box center [532, 183] width 772 height 22
click at [907, 427] on button "Next" at bounding box center [895, 422] width 48 height 23
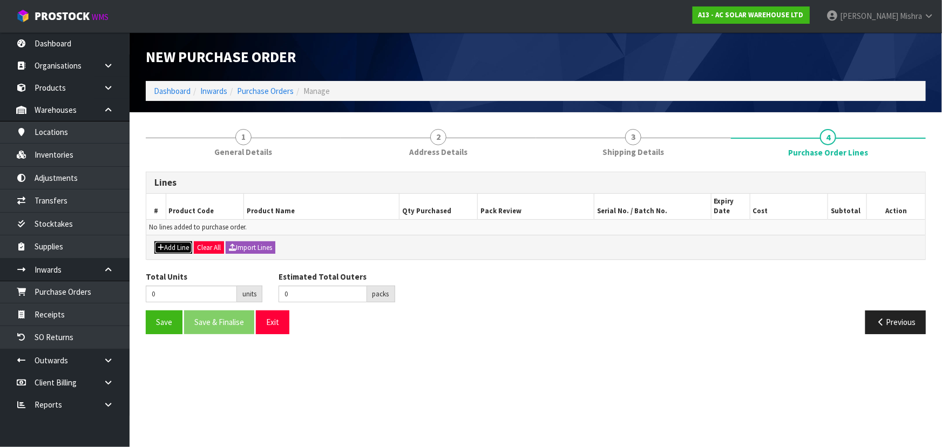
click at [161, 245] on icon "button" at bounding box center [161, 247] width 6 height 7
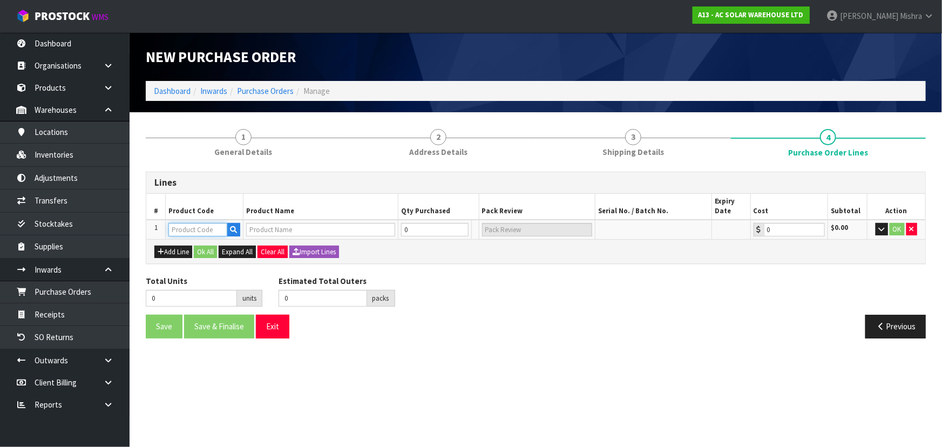
click at [184, 226] on input "text" at bounding box center [197, 229] width 59 height 13
type input "1299"
type input "Q-DISC-10 - ENPHASE Q DISCONNECT TOOL"
type input "0.00"
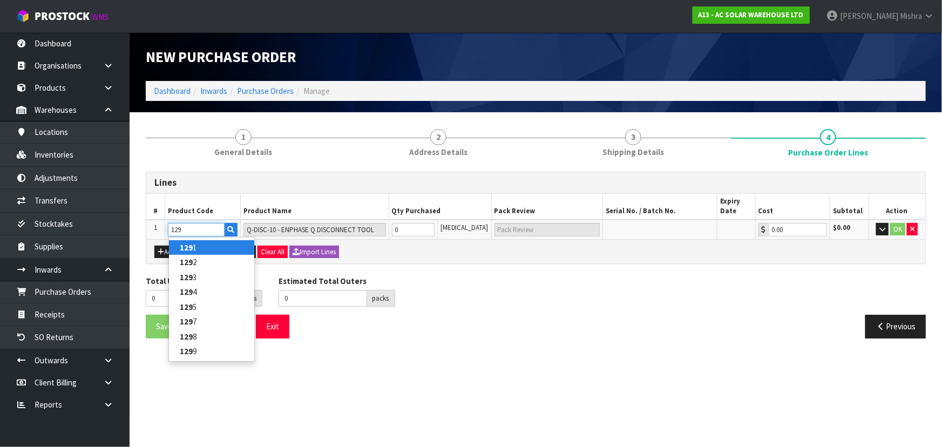
type input "1294"
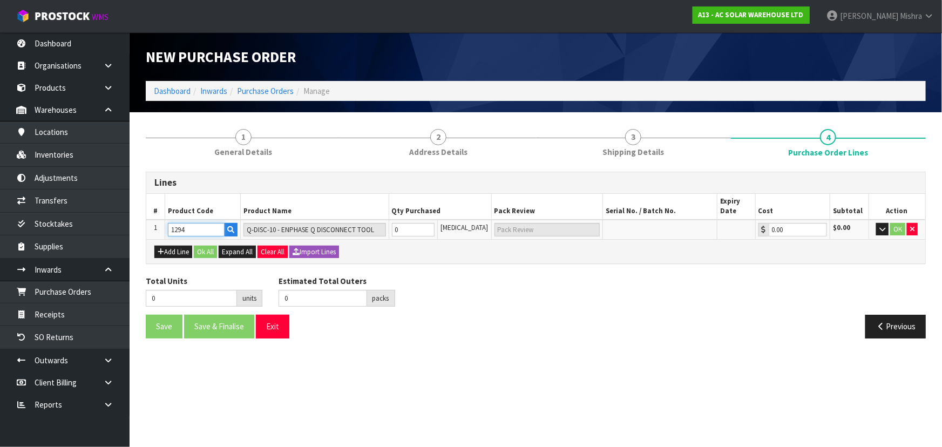
type input "Q-25-10-240 - ENPHASE Q CABLE - PORTRAIT (SINGLE PHASE)"
type input "1294"
drag, startPoint x: 422, startPoint y: 227, endPoint x: 310, endPoint y: 215, distance: 112.4
click at [310, 215] on table "# Product Code Product Name Qty Purchased Pack Review Serial No. / Batch No. Ex…" at bounding box center [535, 216] width 779 height 45
type input "8"
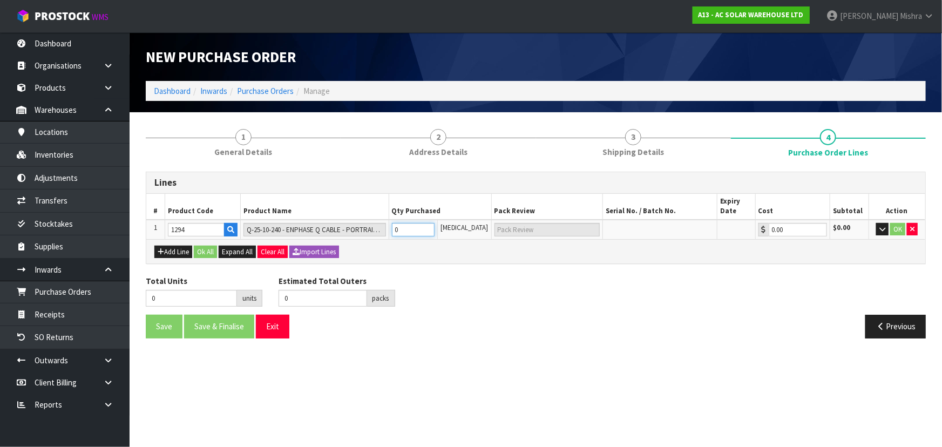
type input "8"
type input "8 [MEDICAL_DATA]"
type input "8"
click at [209, 253] on button "Ok All" at bounding box center [205, 252] width 23 height 13
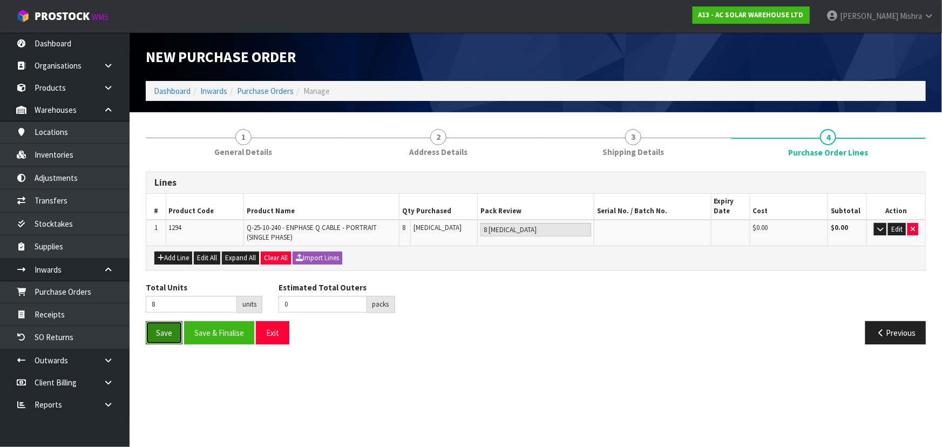
click at [167, 334] on button "Save" at bounding box center [164, 332] width 37 height 23
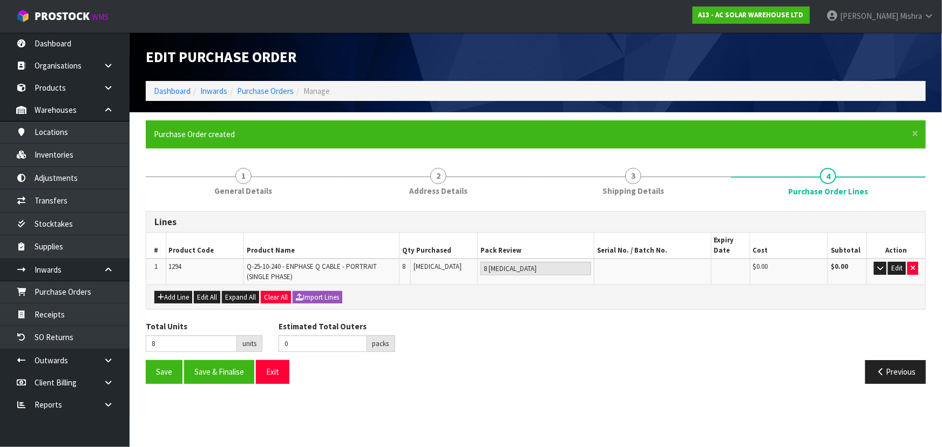
type input "0"
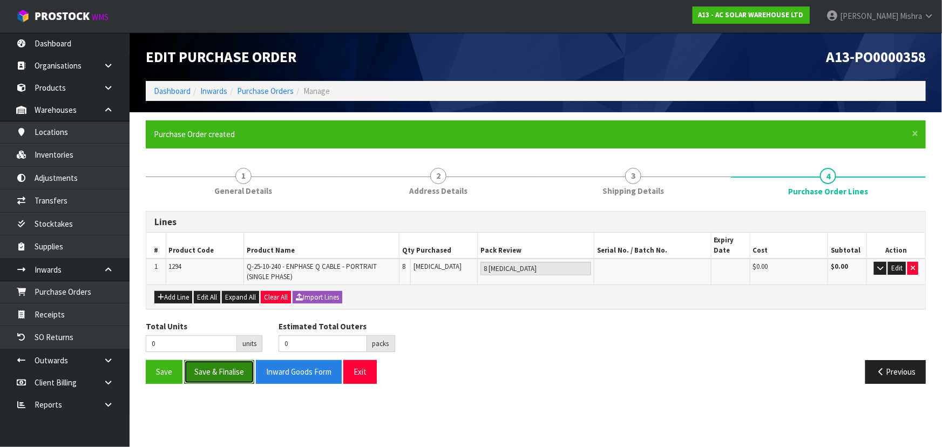
click at [208, 376] on button "Save & Finalise" at bounding box center [219, 371] width 70 height 23
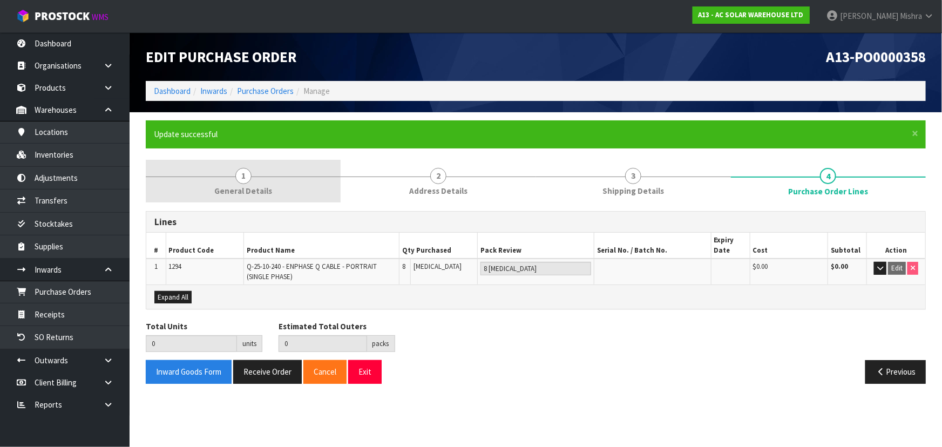
click at [255, 194] on span "General Details" at bounding box center [243, 190] width 58 height 11
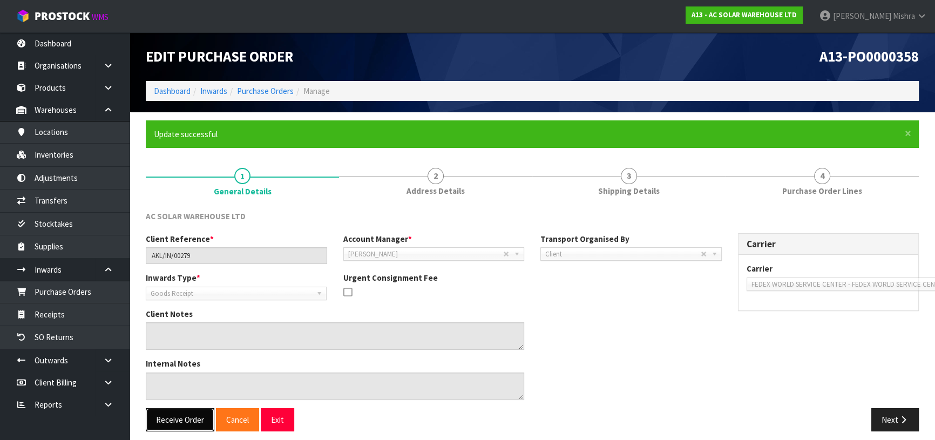
click at [184, 427] on button "Receive Order" at bounding box center [180, 419] width 69 height 23
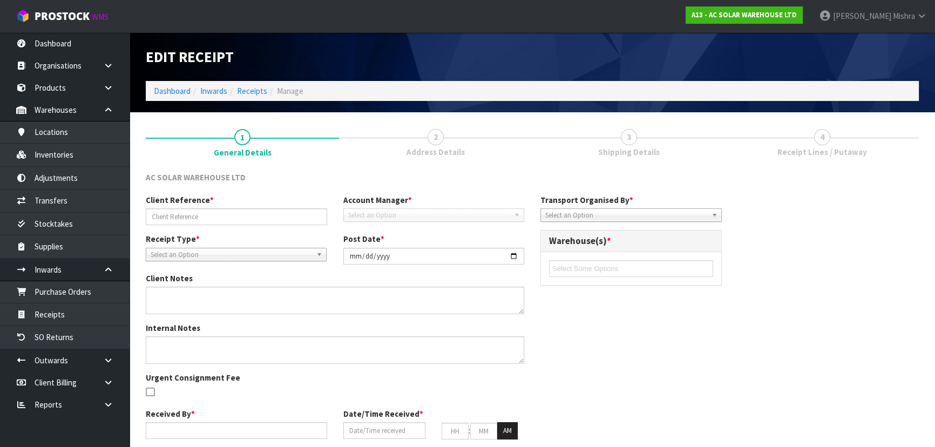
type input "AKL/IN/00279"
type input "[DATE]"
type input "[PERSON_NAME]"
type input "[DATE]"
type input "08"
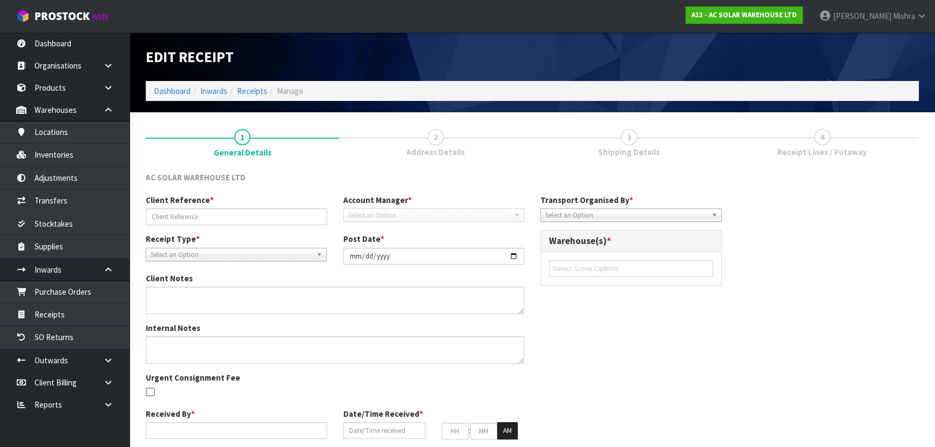
type input "35"
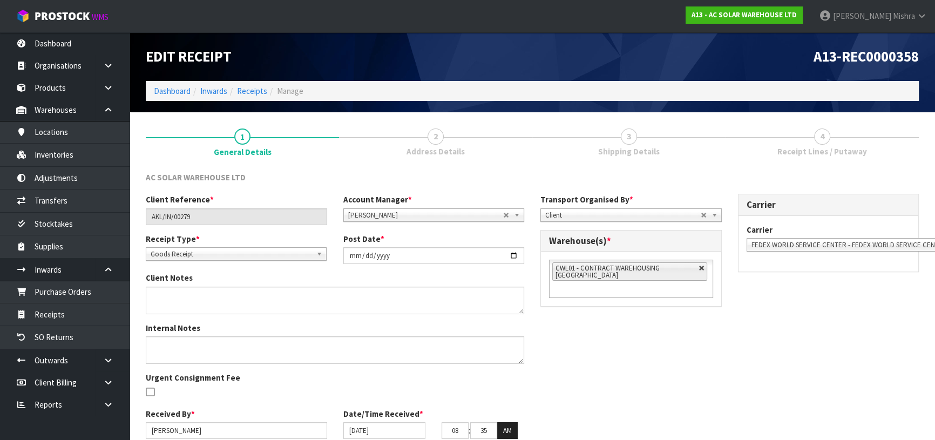
click at [703, 266] on link at bounding box center [702, 268] width 6 height 6
type input "Select Some Options"
click at [680, 275] on ul at bounding box center [631, 268] width 164 height 17
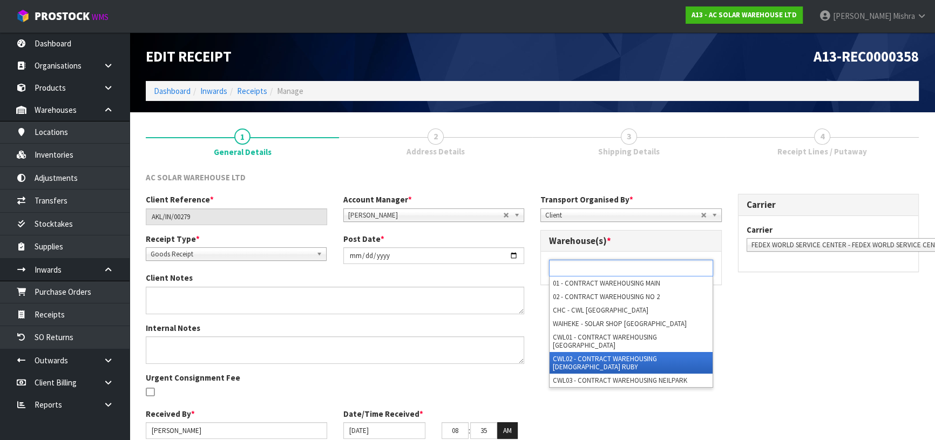
click at [657, 353] on li "CWL02 - CONTRACT WAREHOUSING [DEMOGRAPHIC_DATA] RUBY" at bounding box center [631, 363] width 163 height 22
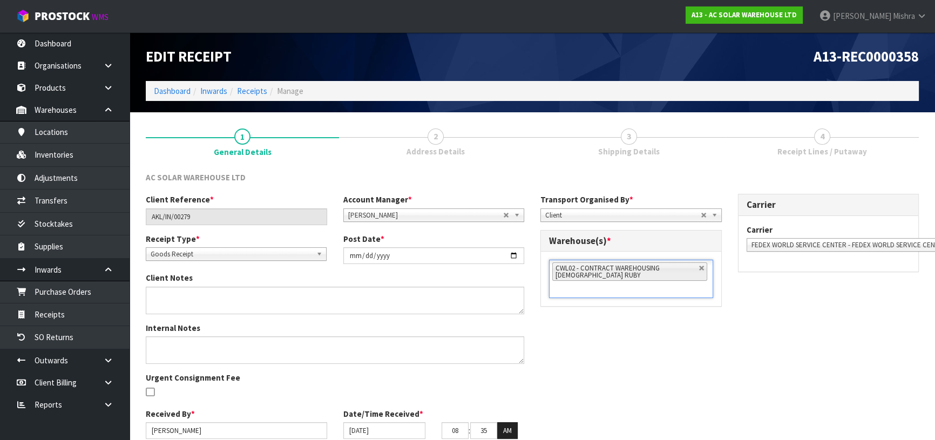
scroll to position [46, 0]
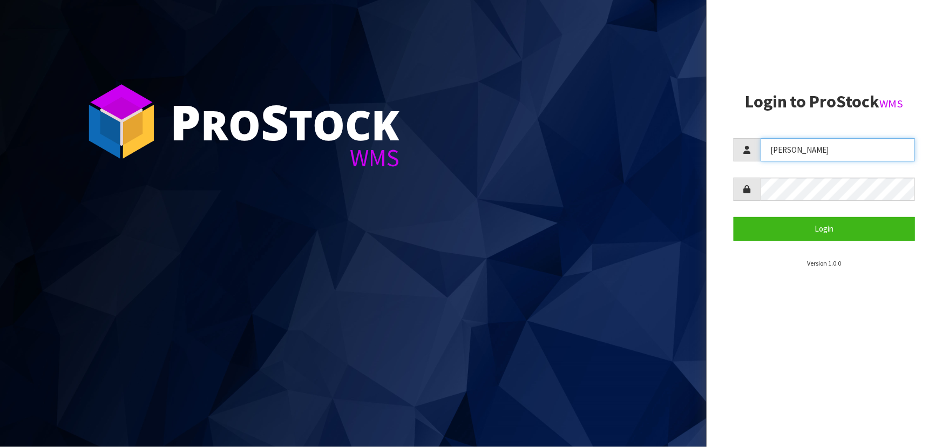
drag, startPoint x: 827, startPoint y: 151, endPoint x: 730, endPoint y: 155, distance: 97.3
click at [730, 155] on aside "Login to ProStock WMS Lalisha Login Version 1.0.0" at bounding box center [824, 223] width 235 height 447
type input "michael"
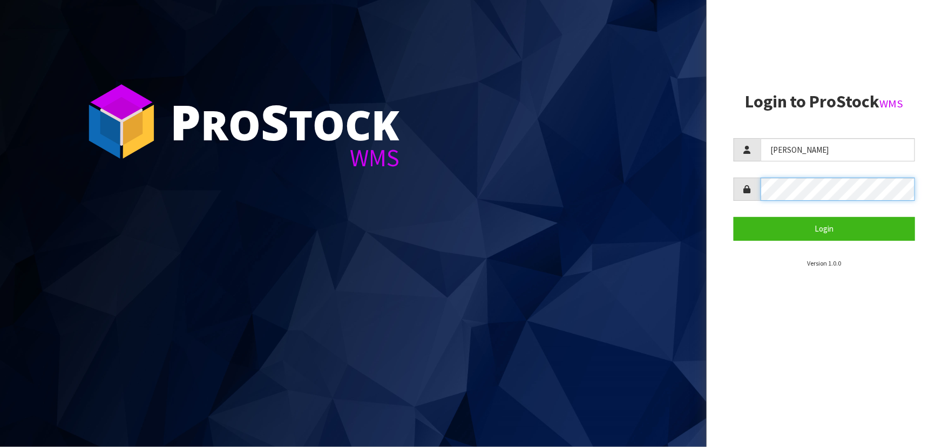
click at [734, 217] on button "Login" at bounding box center [824, 228] width 181 height 23
